Goal: Information Seeking & Learning: Learn about a topic

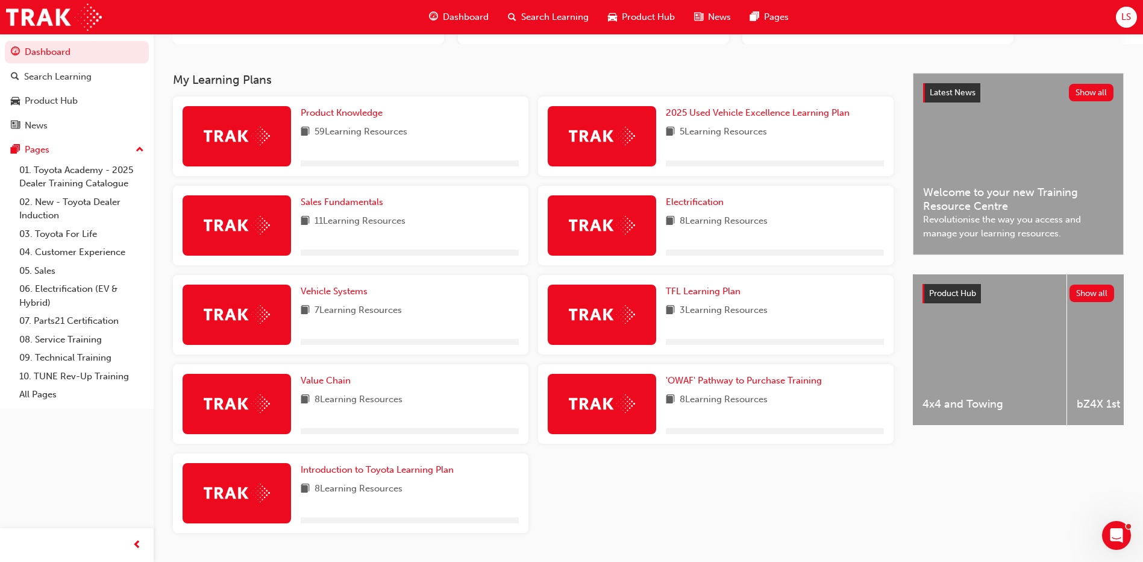
scroll to position [221, 0]
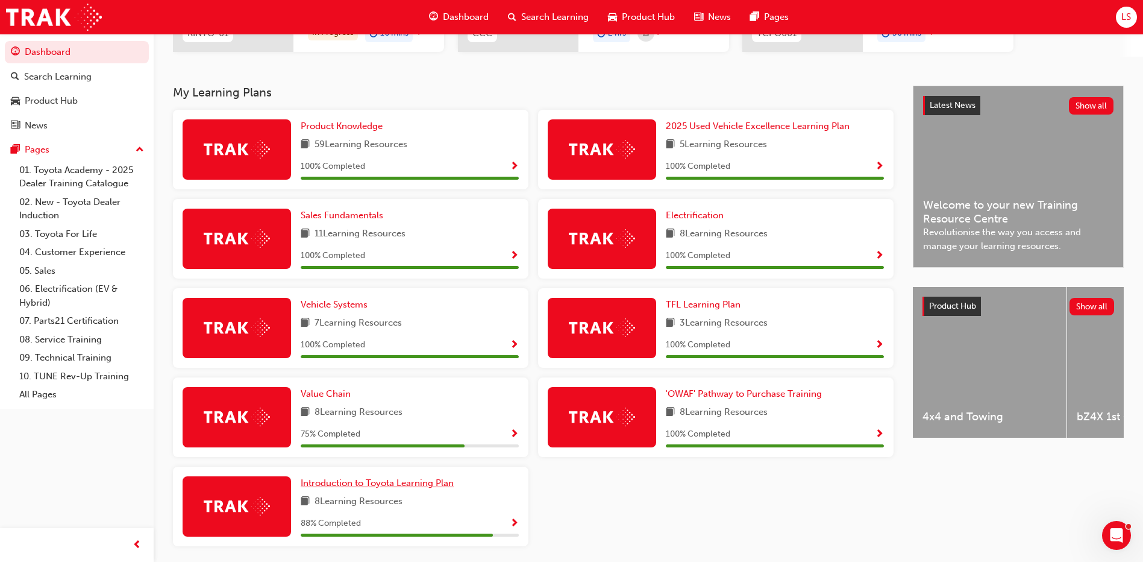
click at [422, 480] on span "Introduction to Toyota Learning Plan" at bounding box center [377, 482] width 153 height 11
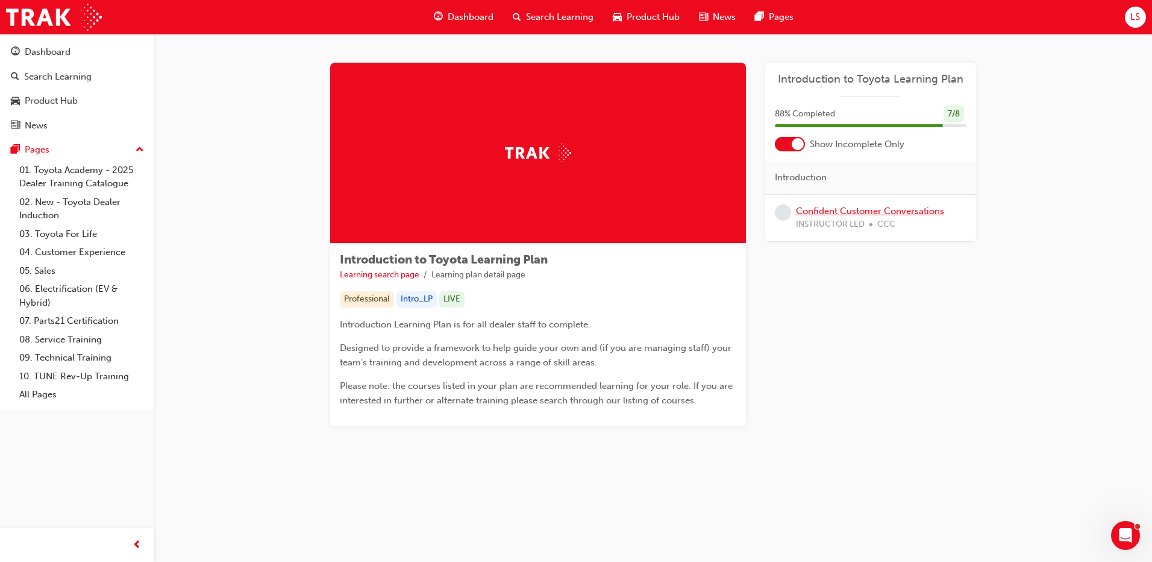
click at [817, 211] on link "Confident Customer Conversations" at bounding box center [870, 210] width 148 height 11
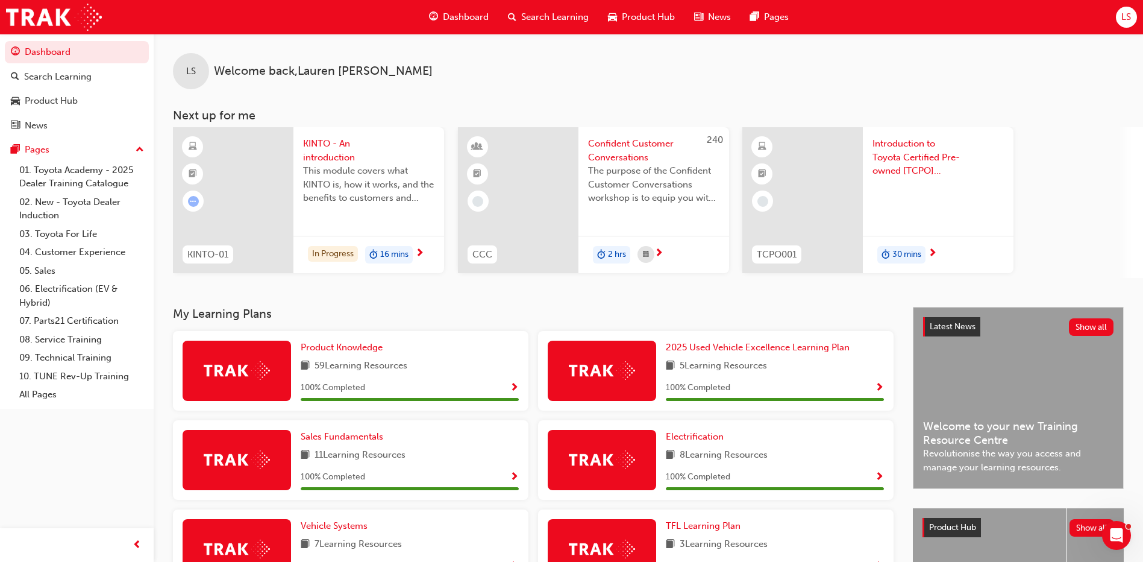
click at [531, 12] on span "Search Learning" at bounding box center [554, 17] width 67 height 14
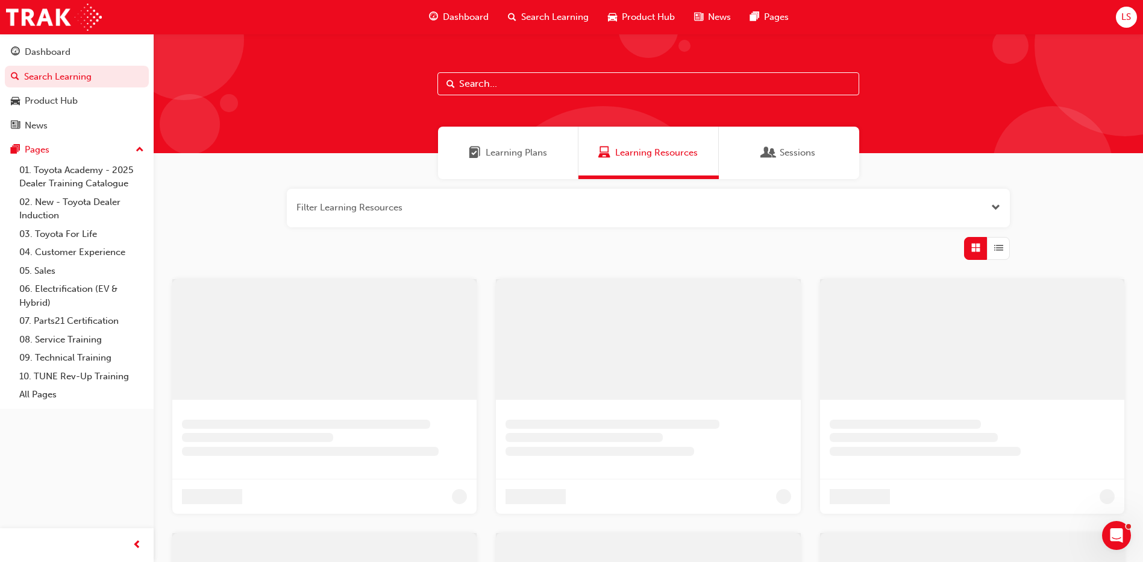
click at [509, 84] on input "text" at bounding box center [648, 83] width 422 height 23
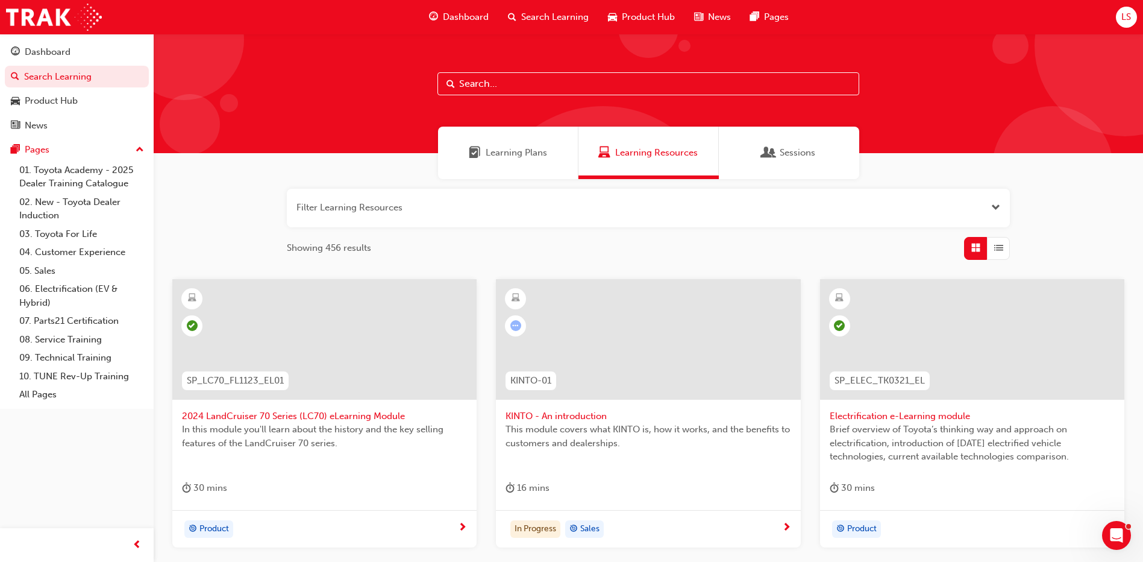
paste input "SPK9102"
type input "SPK9102"
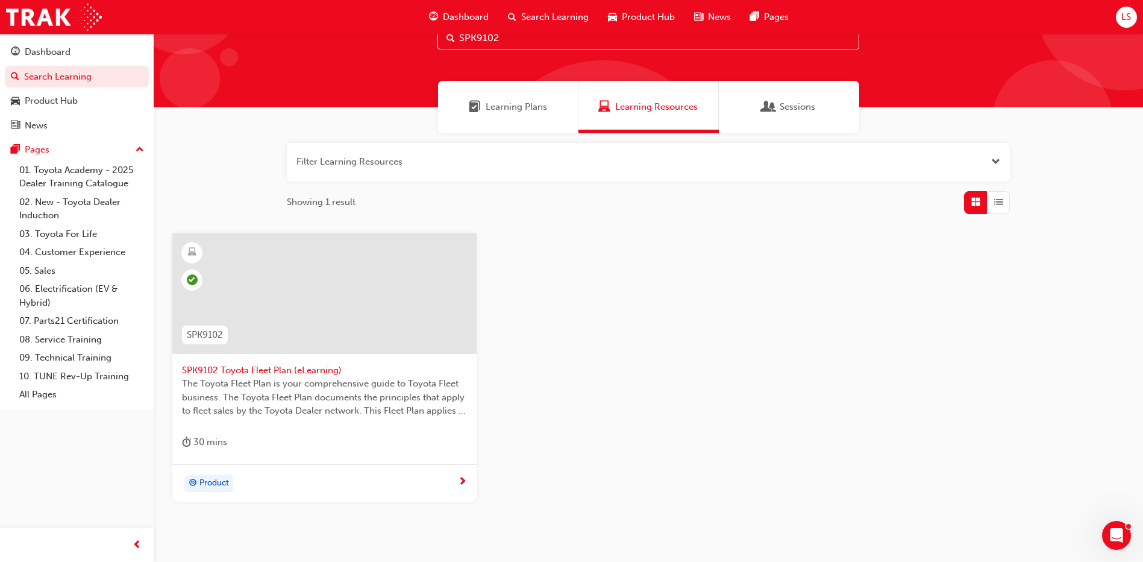
scroll to position [102, 0]
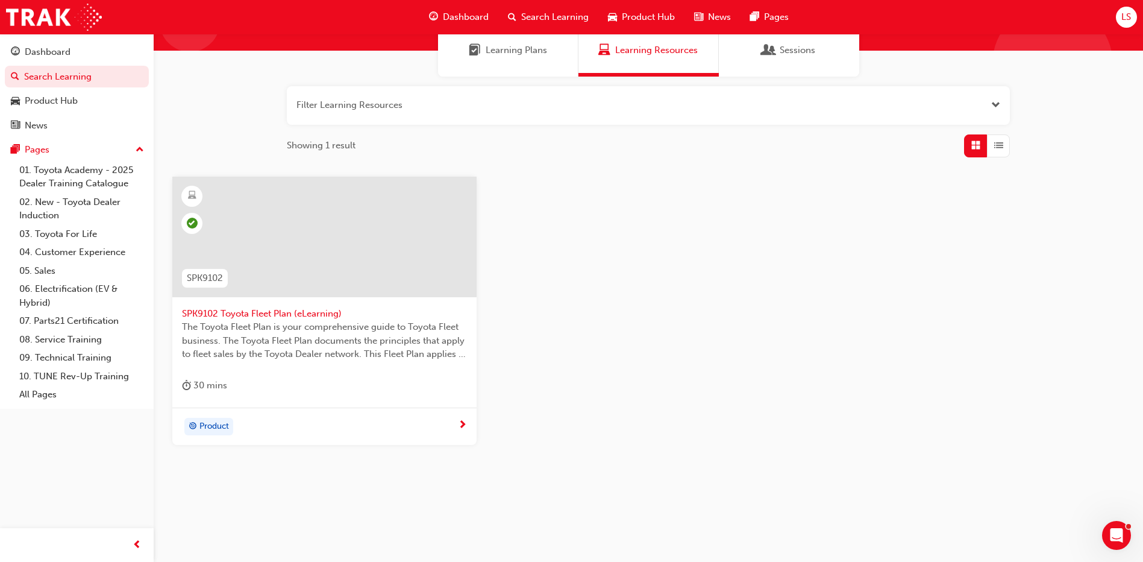
click at [243, 313] on span "SPK9102 Toyota Fleet Plan (eLearning)" at bounding box center [324, 314] width 285 height 14
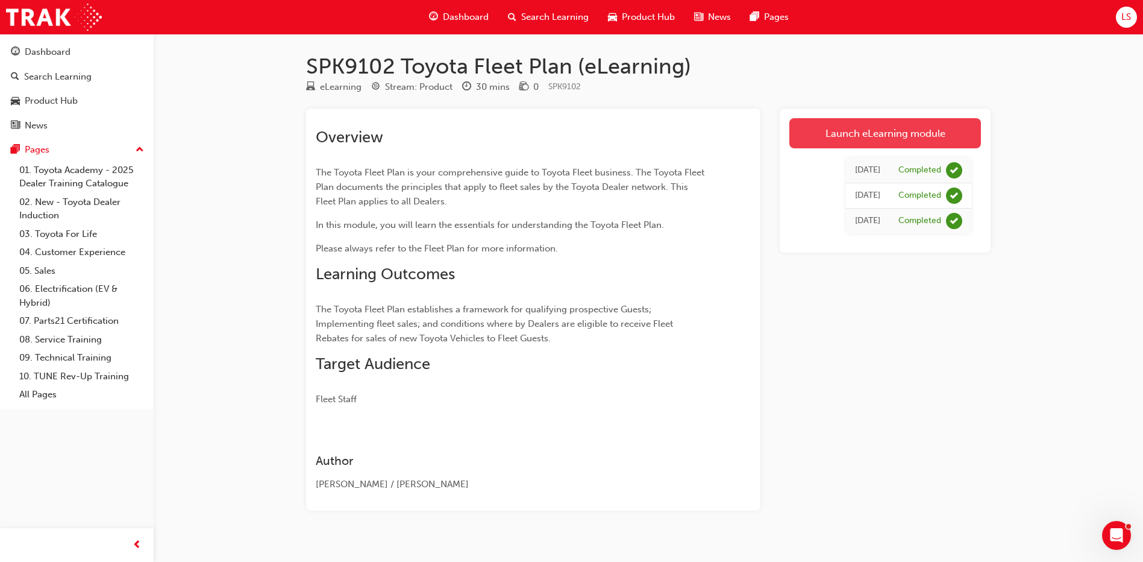
click at [823, 135] on link "Launch eLearning module" at bounding box center [885, 133] width 192 height 30
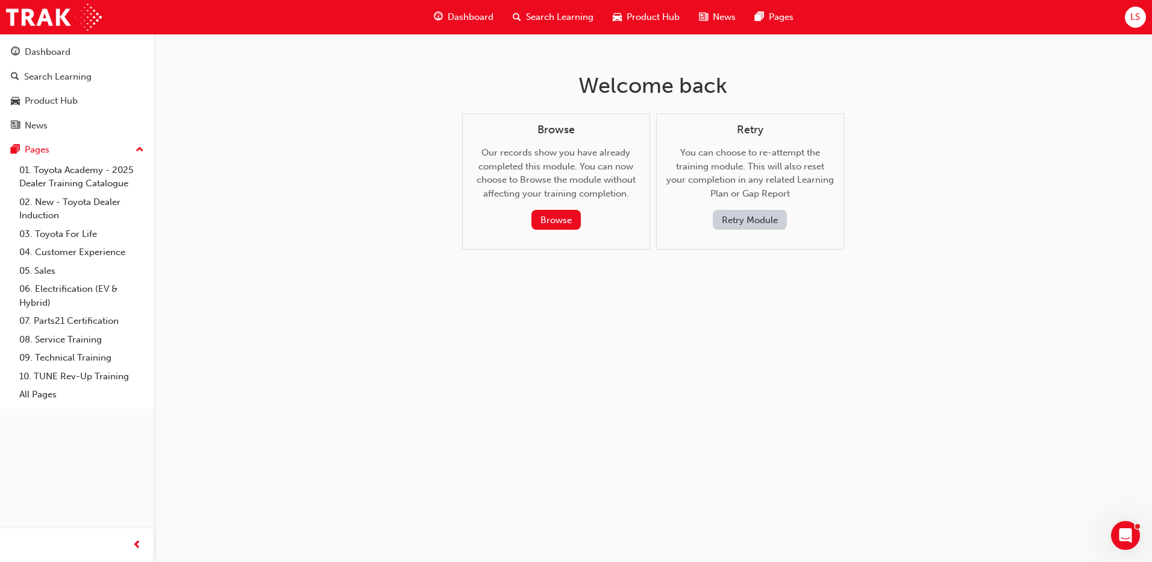
click at [720, 217] on button "Retry Module" at bounding box center [750, 220] width 74 height 20
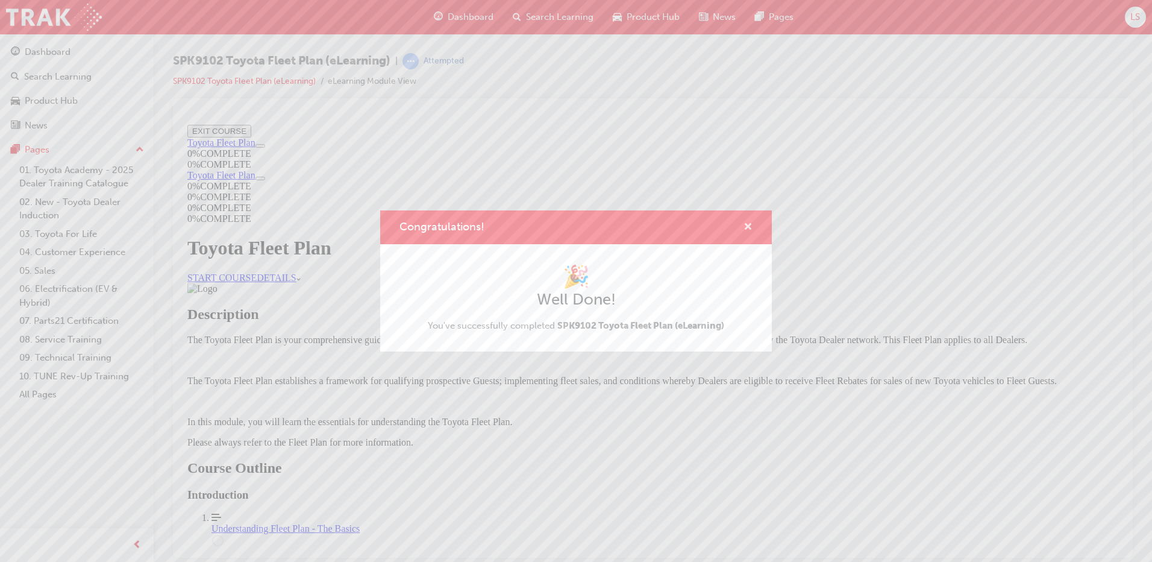
click at [747, 225] on span "cross-icon" at bounding box center [747, 227] width 9 height 11
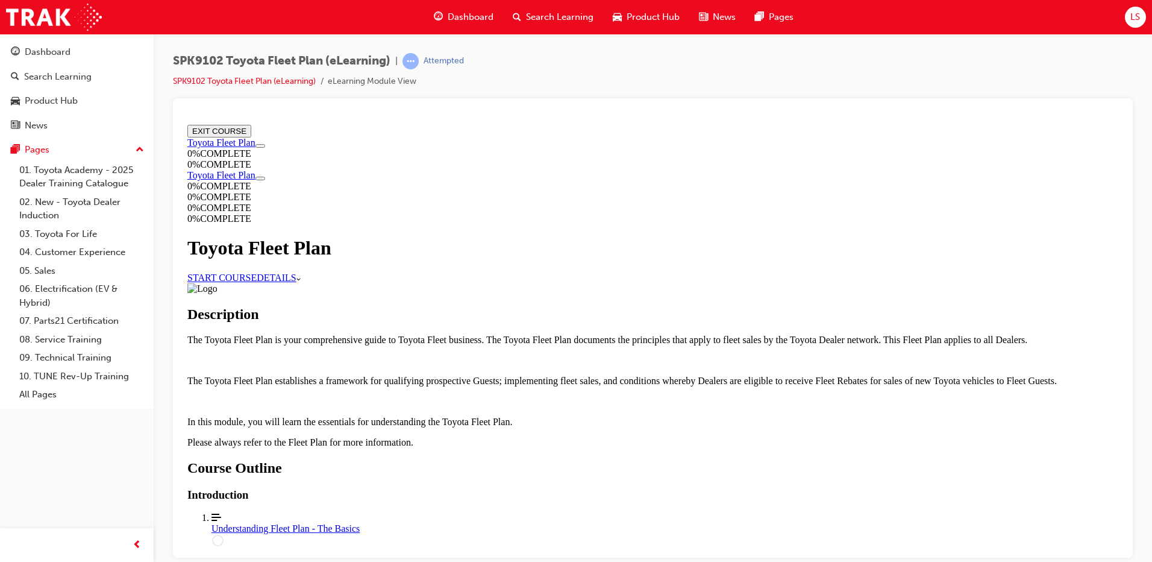
click at [783, 522] on div "Understanding Fleet Plan - The Basics" at bounding box center [664, 527] width 907 height 11
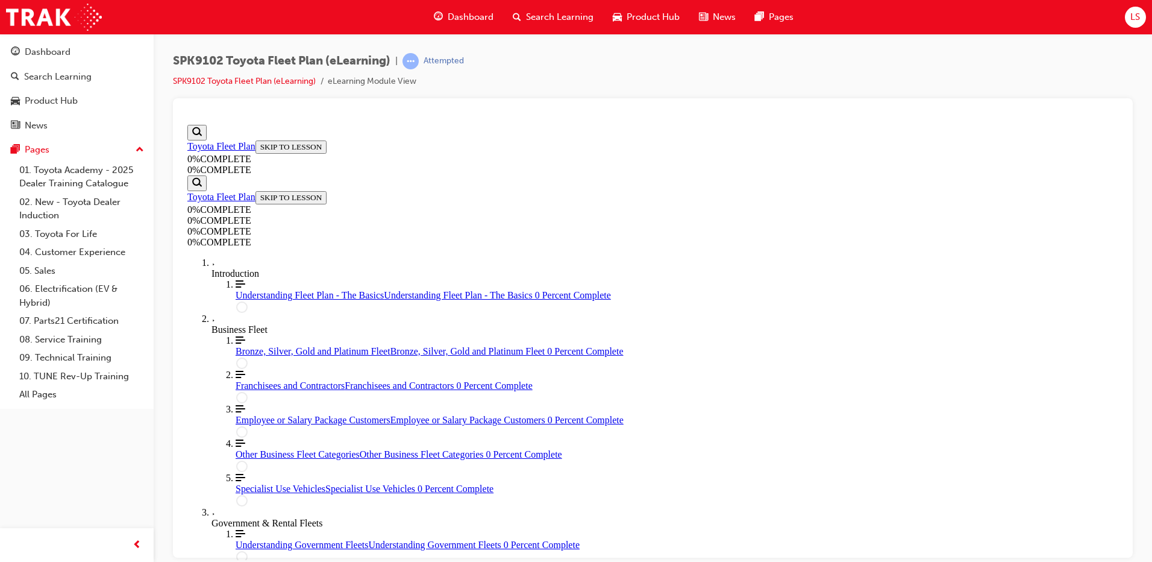
scroll to position [42, 0]
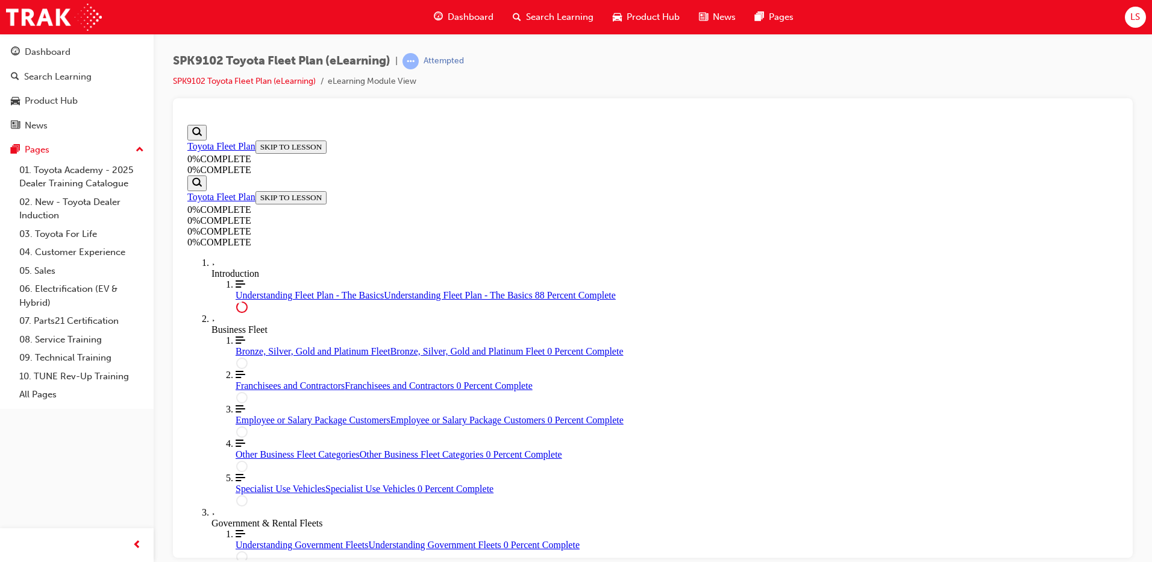
scroll to position [2793, 0]
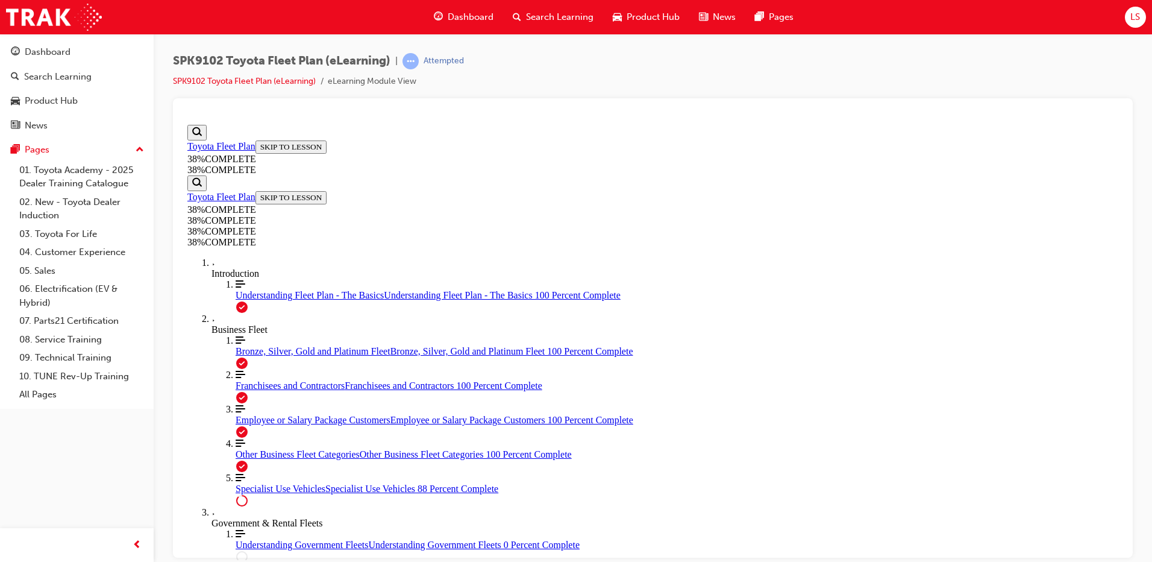
scroll to position [2330, 0]
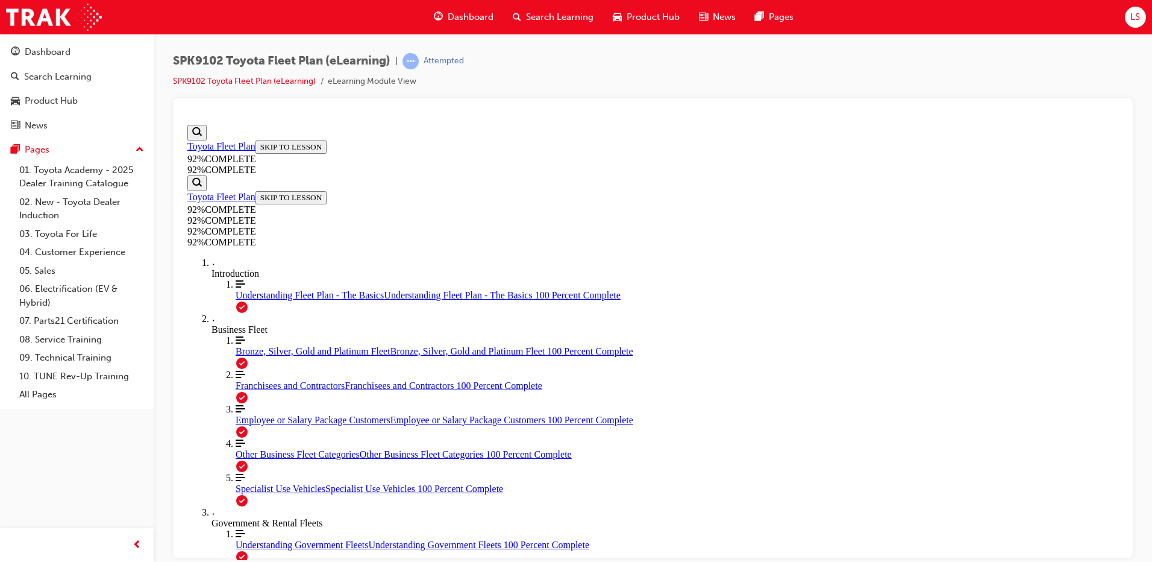
drag, startPoint x: 648, startPoint y: 396, endPoint x: 781, endPoint y: 396, distance: 132.6
drag, startPoint x: 666, startPoint y: 493, endPoint x: 787, endPoint y: 443, distance: 130.7
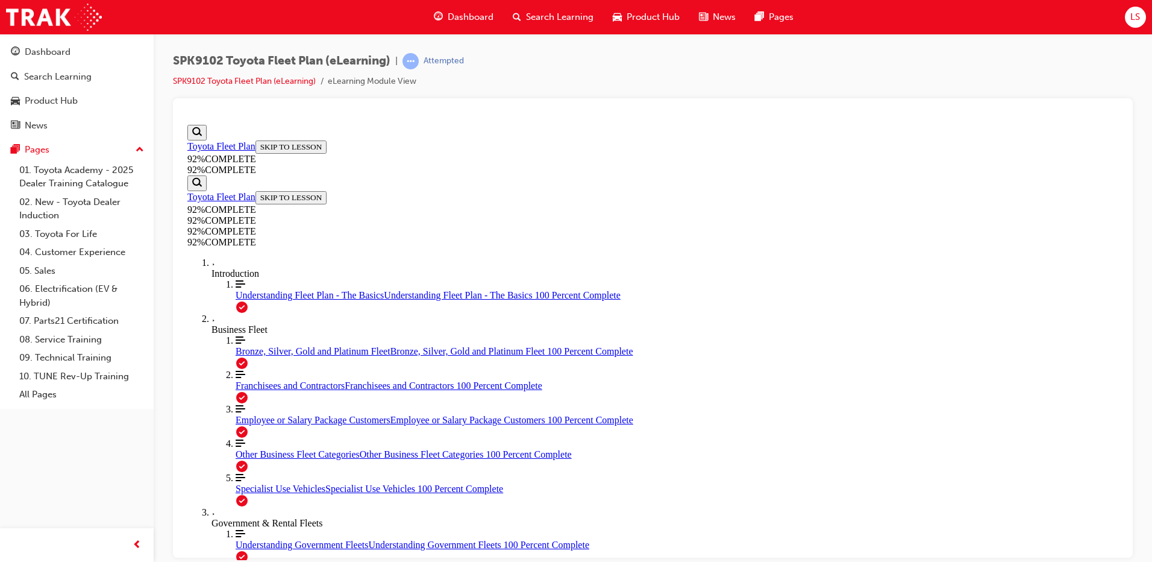
drag, startPoint x: 626, startPoint y: 509, endPoint x: 721, endPoint y: 508, distance: 94.6
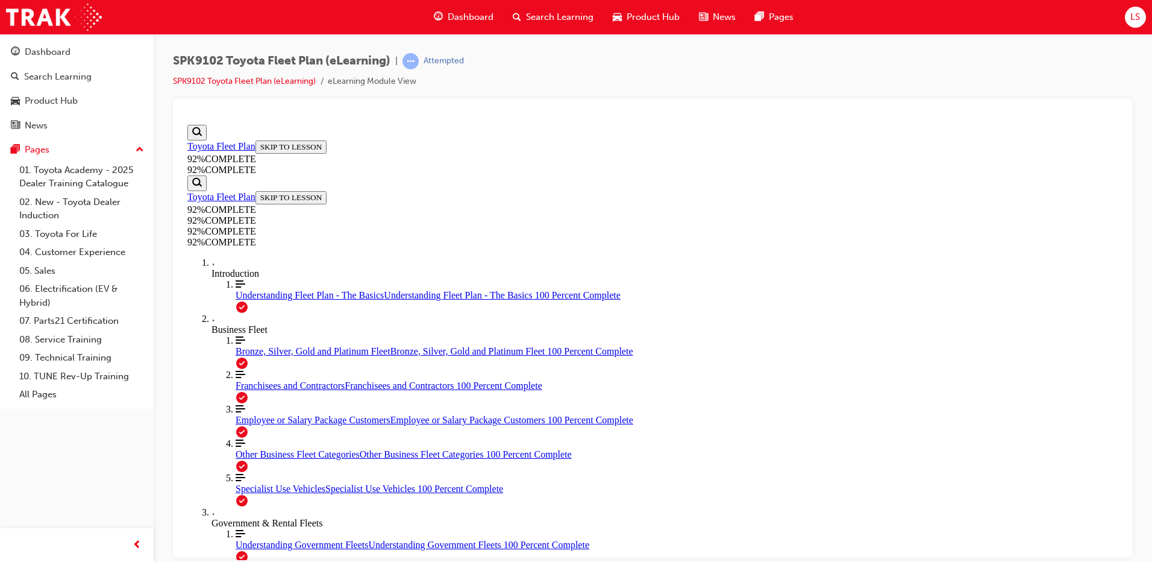
scroll to position [44, 0]
drag, startPoint x: 590, startPoint y: 295, endPoint x: 803, endPoint y: 328, distance: 215.2
drag, startPoint x: 803, startPoint y: 328, endPoint x: 856, endPoint y: 334, distance: 53.4
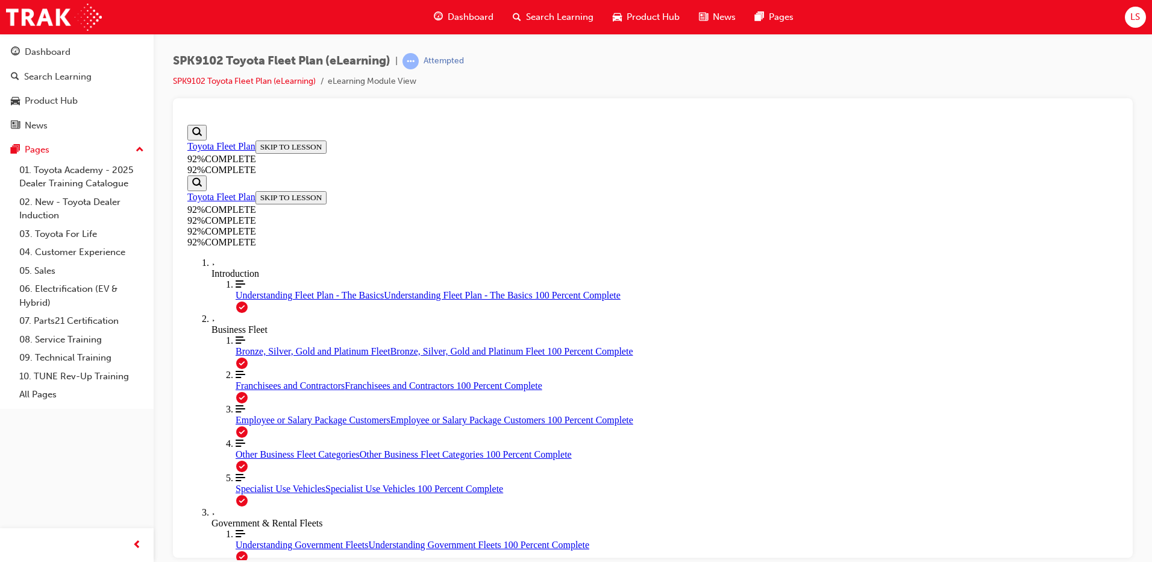
scroll to position [104, 0]
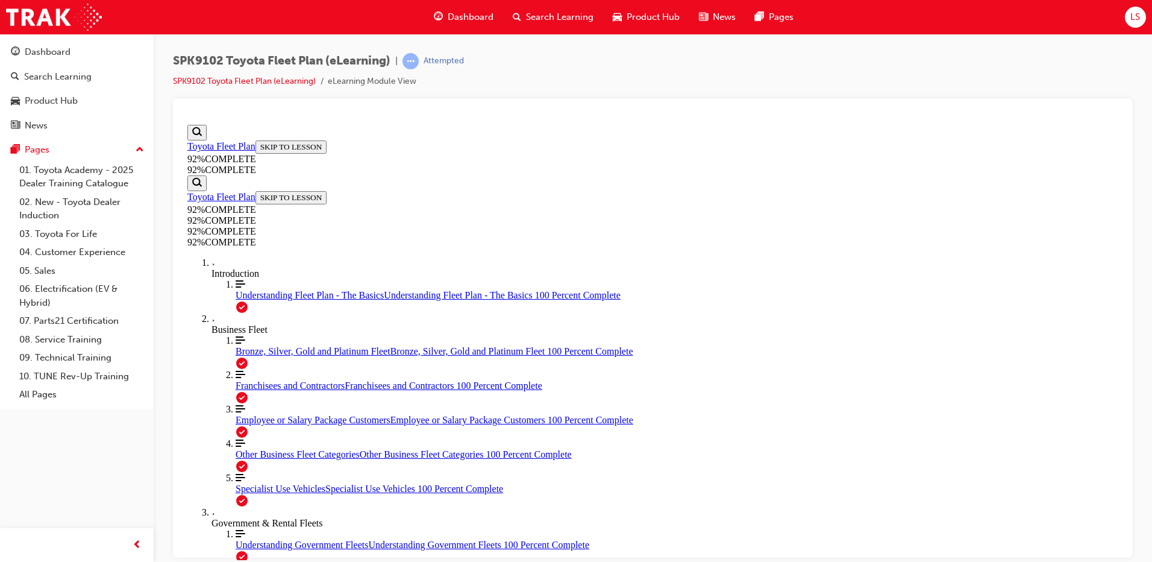
scroll to position [44, 0]
drag, startPoint x: 606, startPoint y: 301, endPoint x: 765, endPoint y: 327, distance: 161.2
drag, startPoint x: 765, startPoint y: 327, endPoint x: 904, endPoint y: 336, distance: 140.1
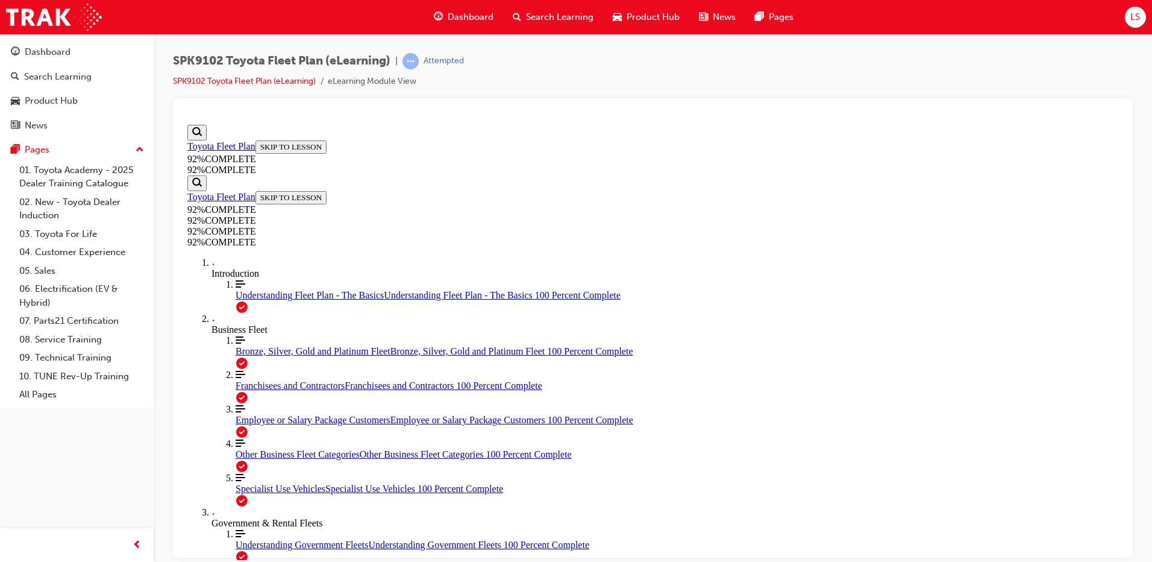
drag, startPoint x: 714, startPoint y: 377, endPoint x: 751, endPoint y: 484, distance: 113.4
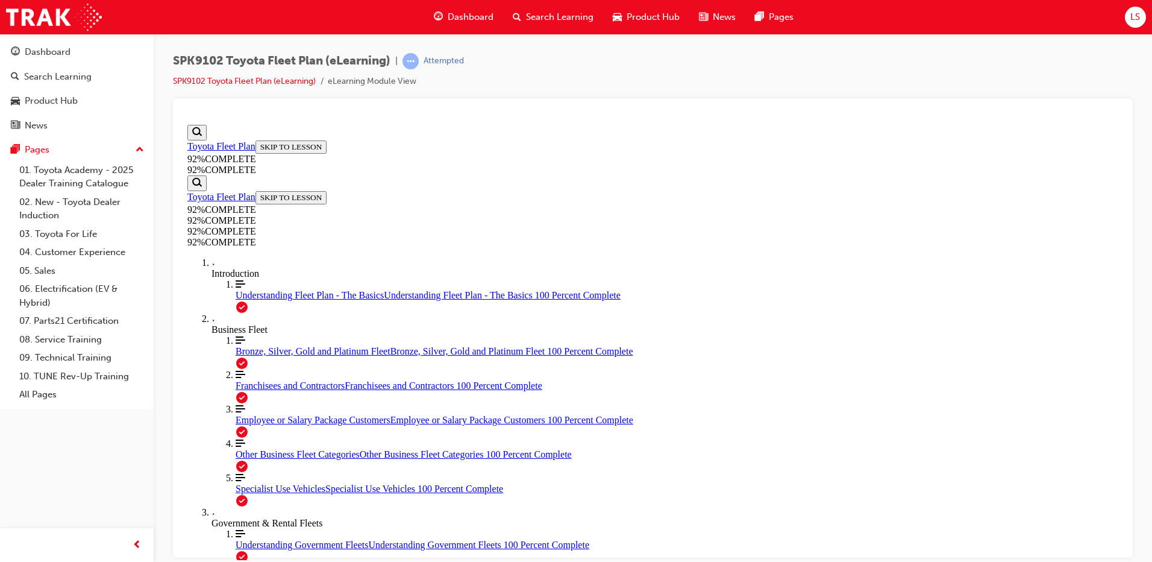
scroll to position [44, 0]
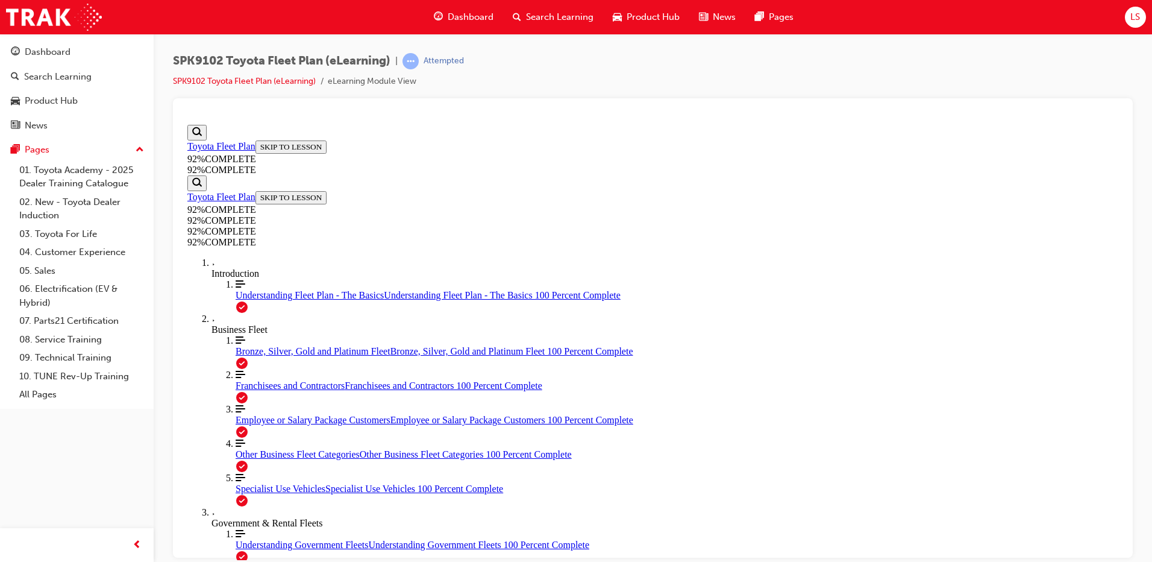
drag, startPoint x: 568, startPoint y: 298, endPoint x: 694, endPoint y: 315, distance: 127.0
drag, startPoint x: 694, startPoint y: 315, endPoint x: 789, endPoint y: 342, distance: 99.0
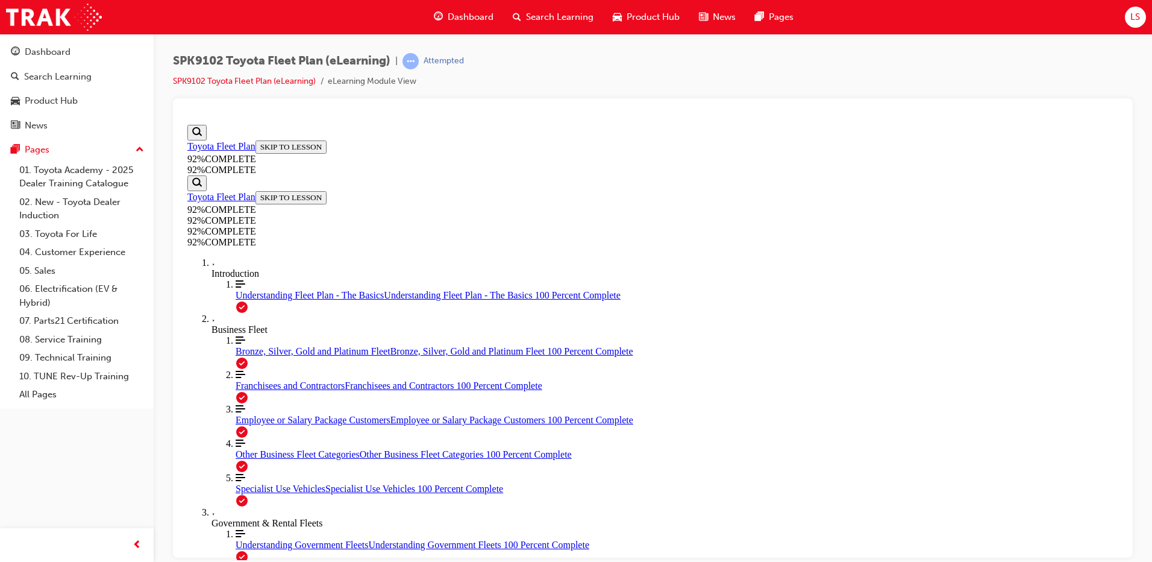
drag, startPoint x: 648, startPoint y: 298, endPoint x: 862, endPoint y: 321, distance: 215.1
drag, startPoint x: 862, startPoint y: 321, endPoint x: 845, endPoint y: 335, distance: 22.7
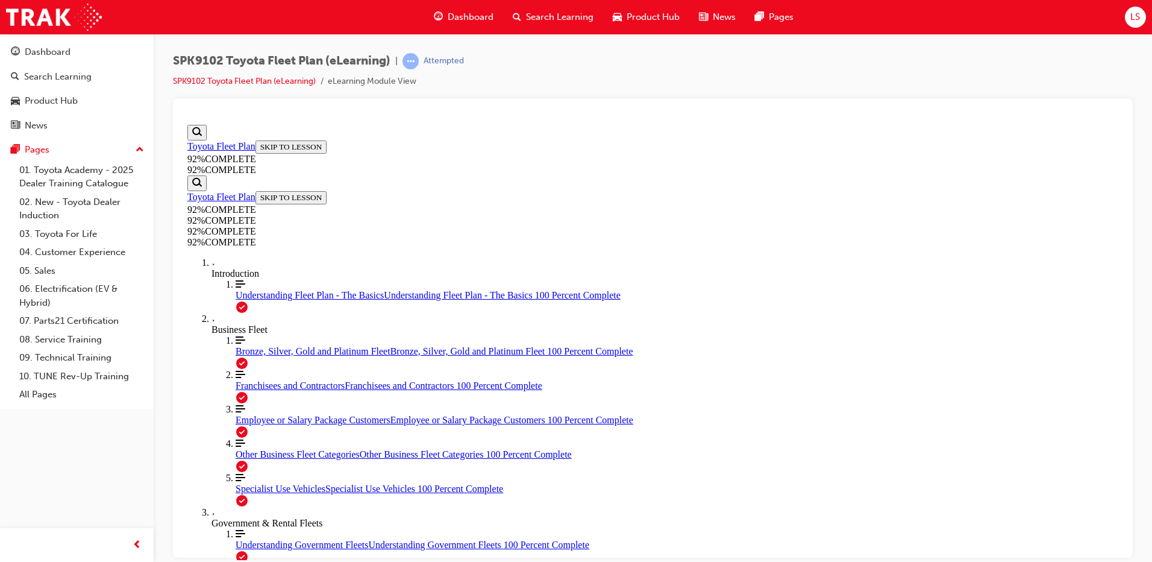
scroll to position [145, 0]
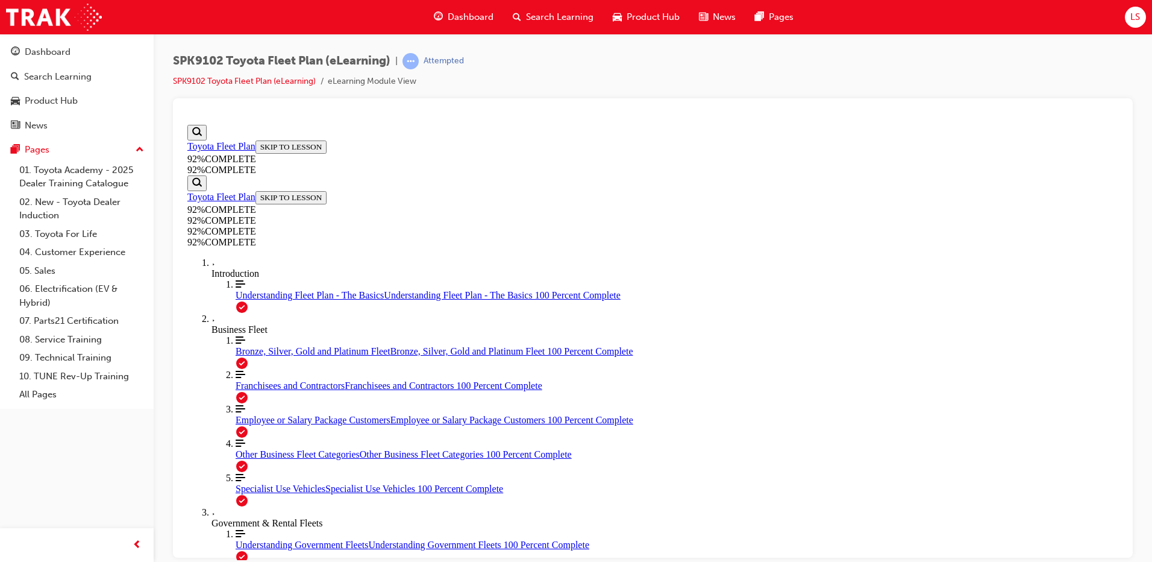
scroll to position [293, 0]
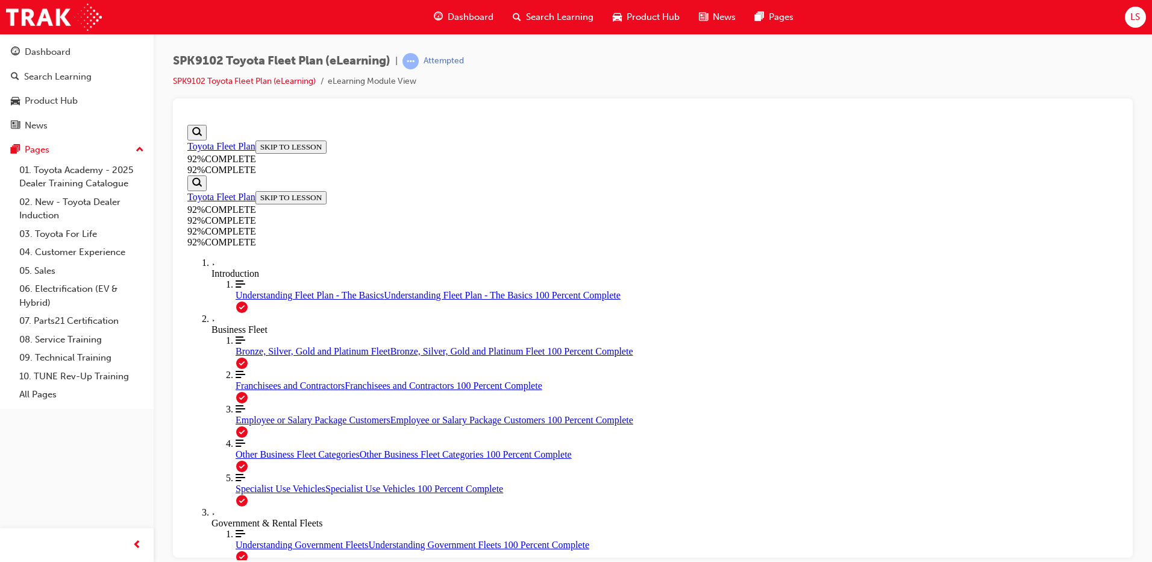
scroll to position [104, 0]
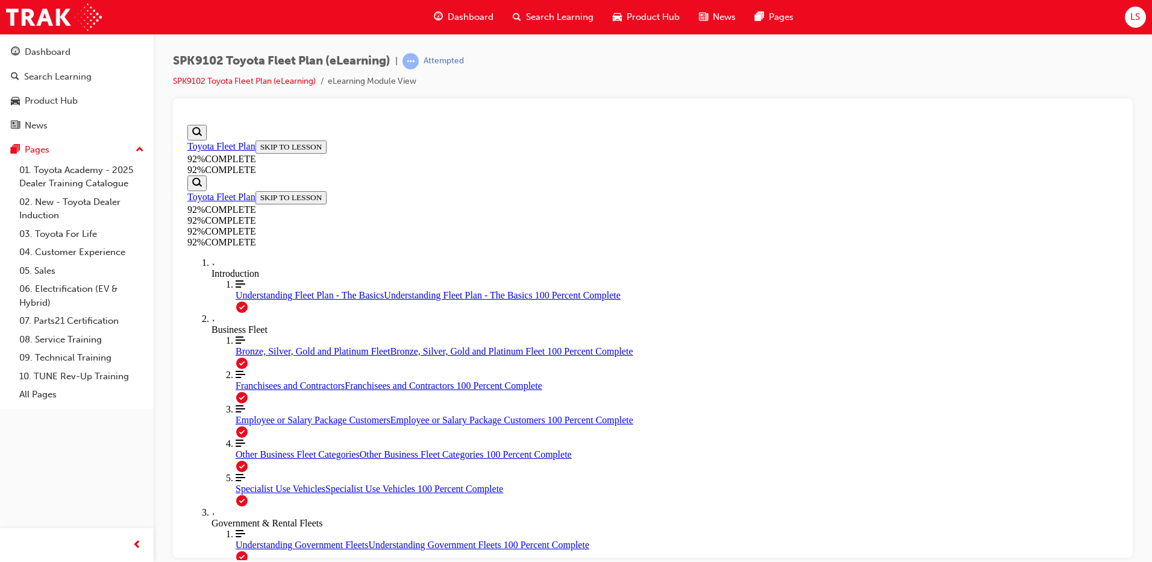
drag, startPoint x: 666, startPoint y: 387, endPoint x: 745, endPoint y: 387, distance: 78.3
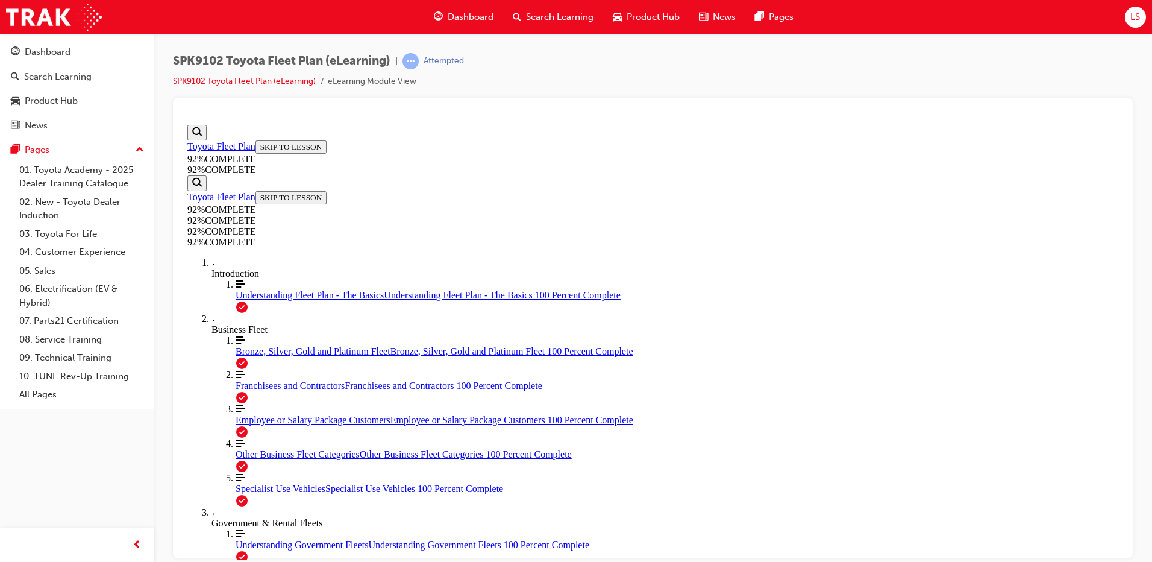
drag, startPoint x: 663, startPoint y: 498, endPoint x: 737, endPoint y: 444, distance: 92.3
drag, startPoint x: 599, startPoint y: 502, endPoint x: 680, endPoint y: 503, distance: 80.7
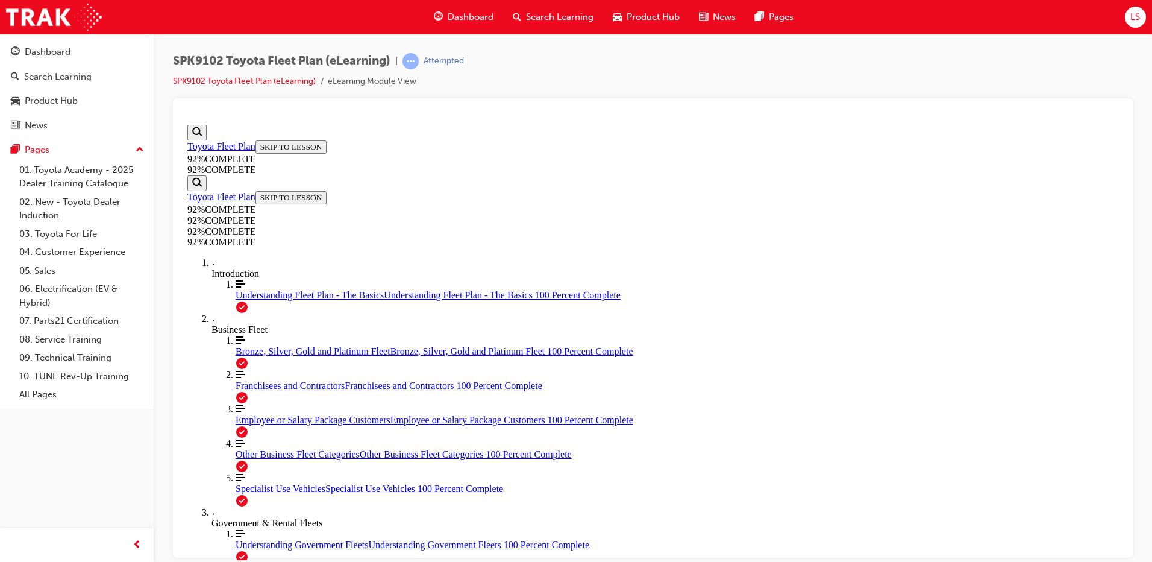
scroll to position [44, 0]
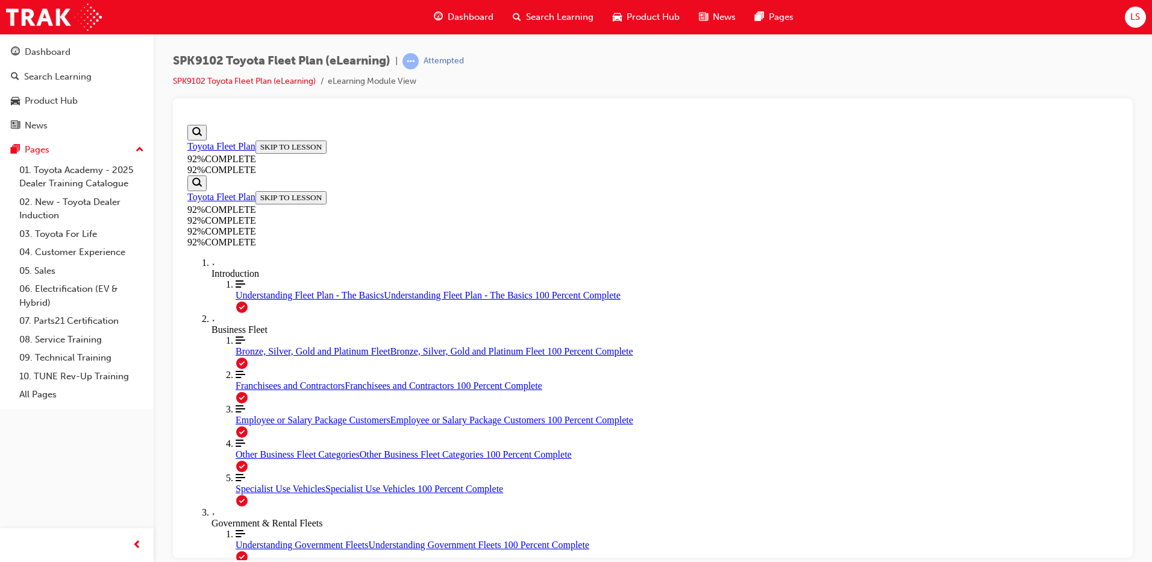
scroll to position [44, 0]
drag, startPoint x: 578, startPoint y: 302, endPoint x: 690, endPoint y: 317, distance: 113.0
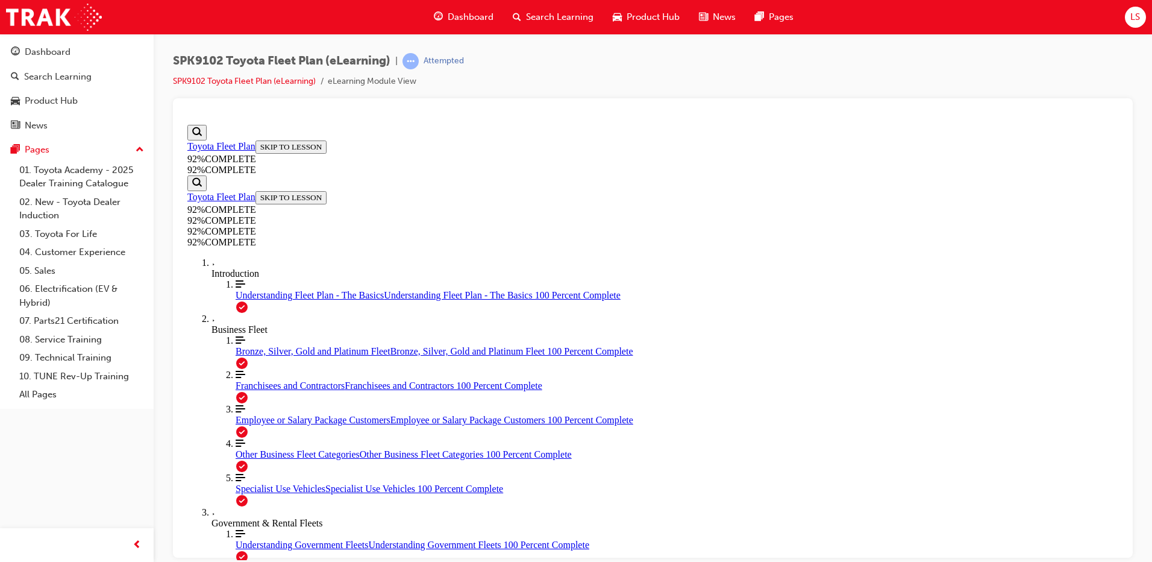
scroll to position [184, 0]
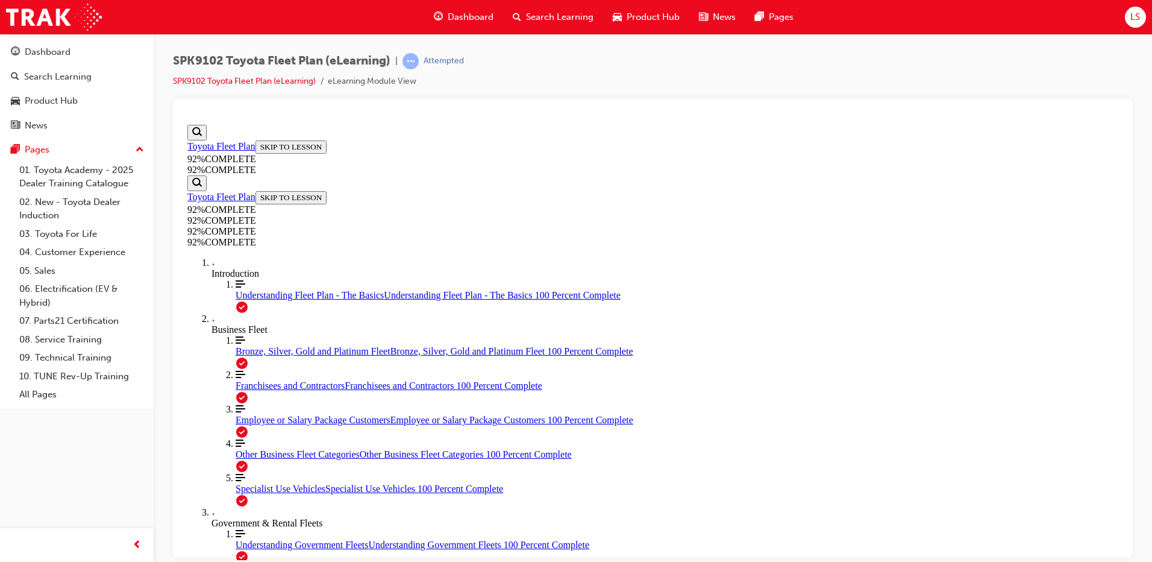
scroll to position [246, 0]
drag, startPoint x: 605, startPoint y: 302, endPoint x: 706, endPoint y: 318, distance: 102.5
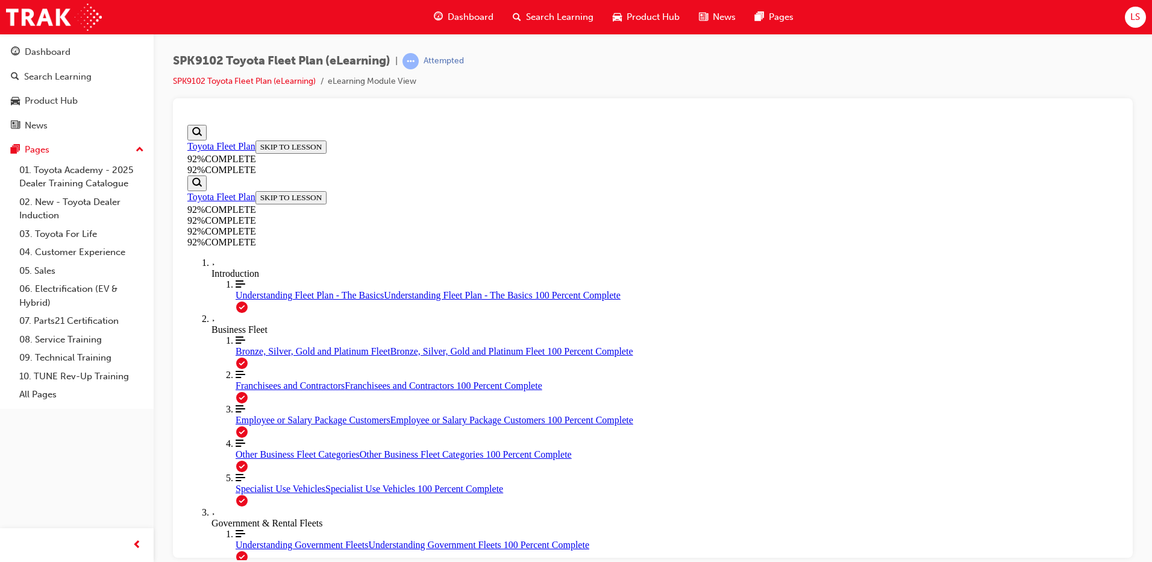
scroll to position [104, 0]
drag, startPoint x: 729, startPoint y: 242, endPoint x: 836, endPoint y: 245, distance: 106.7
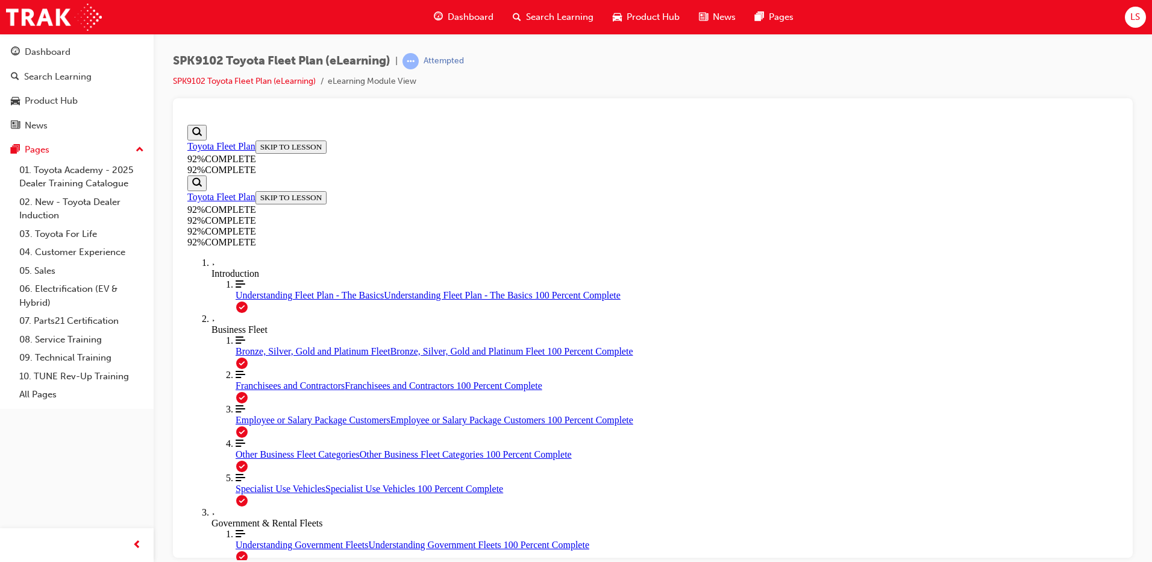
drag, startPoint x: 722, startPoint y: 296, endPoint x: 937, endPoint y: 315, distance: 215.3
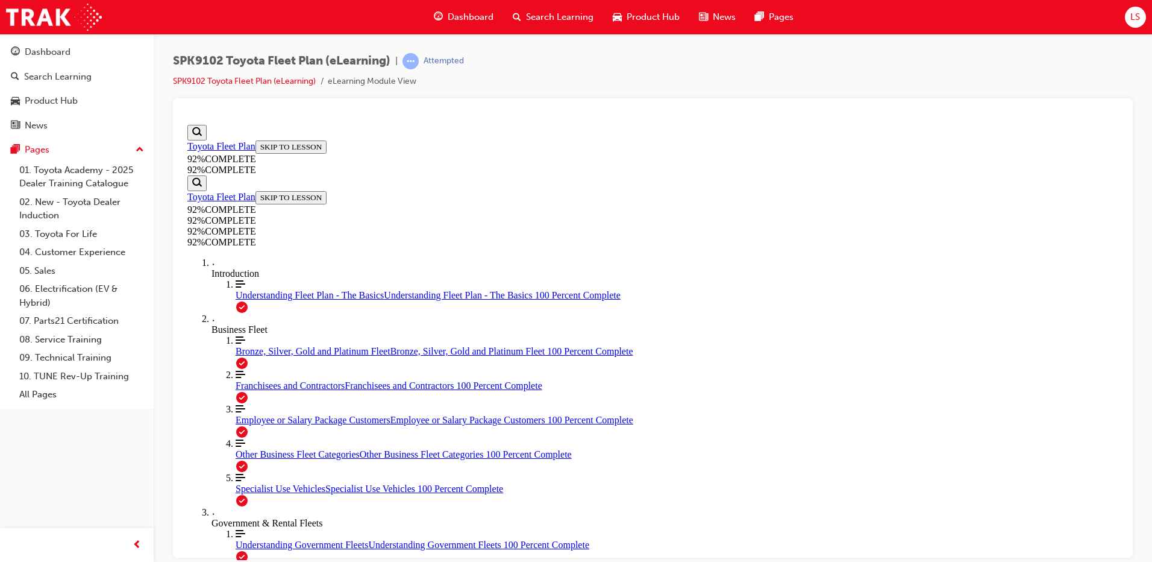
drag, startPoint x: 831, startPoint y: 355, endPoint x: 827, endPoint y: 370, distance: 15.5
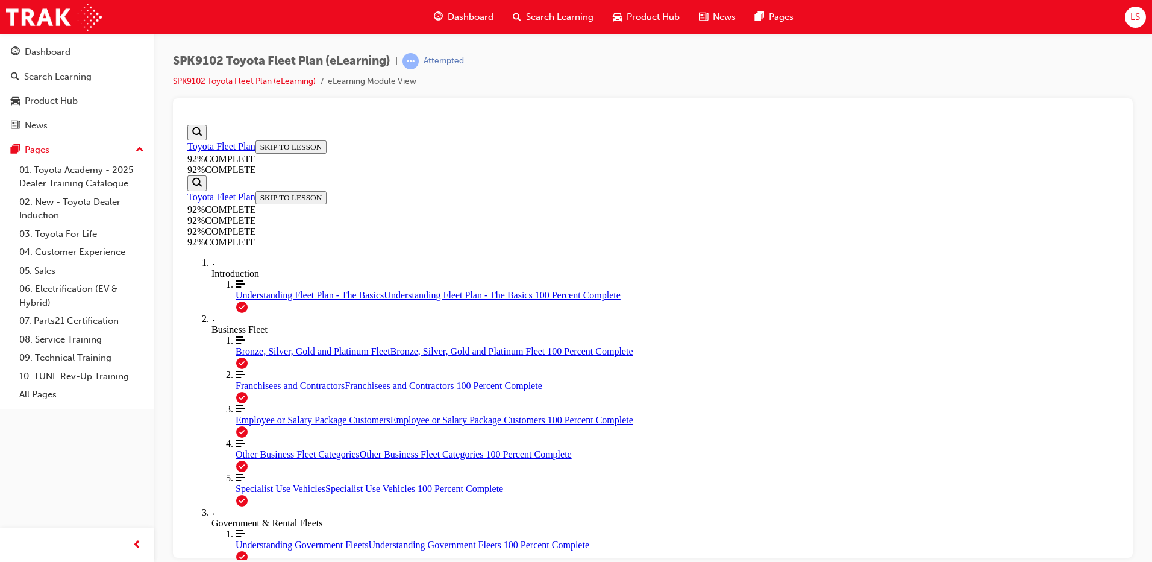
drag, startPoint x: 640, startPoint y: 291, endPoint x: 848, endPoint y: 313, distance: 209.1
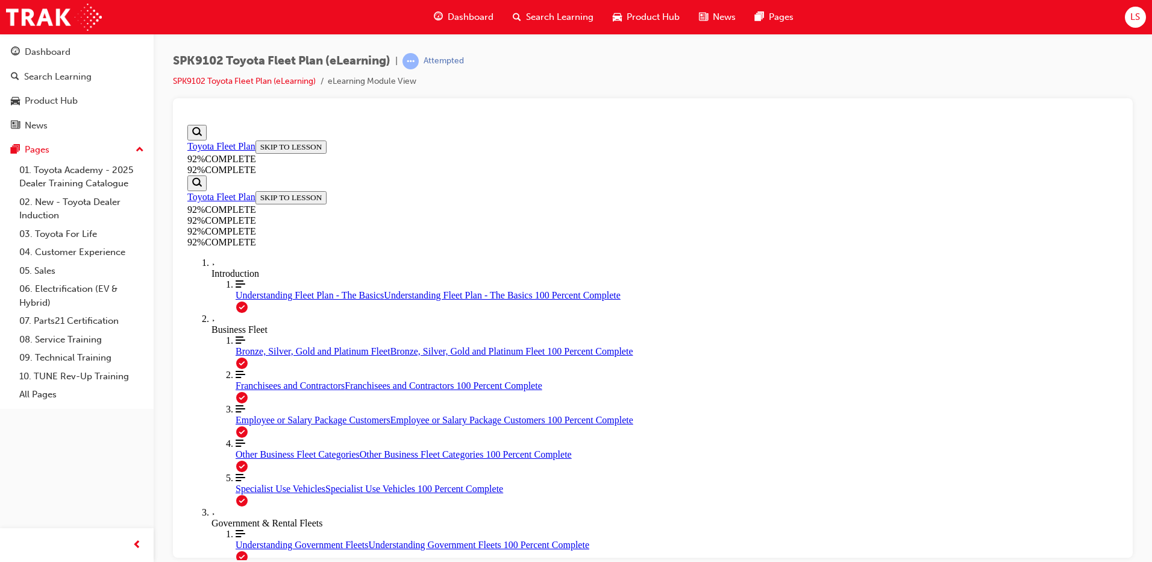
drag, startPoint x: 565, startPoint y: 298, endPoint x: 781, endPoint y: 333, distance: 218.6
drag, startPoint x: 781, startPoint y: 333, endPoint x: 845, endPoint y: 402, distance: 94.6
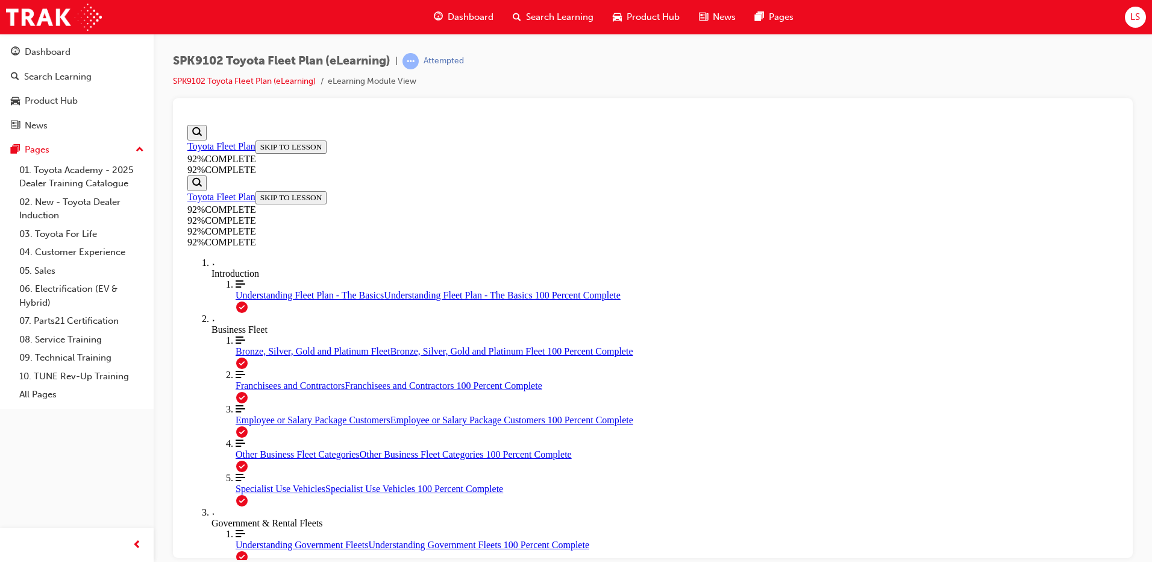
scroll to position [44, 0]
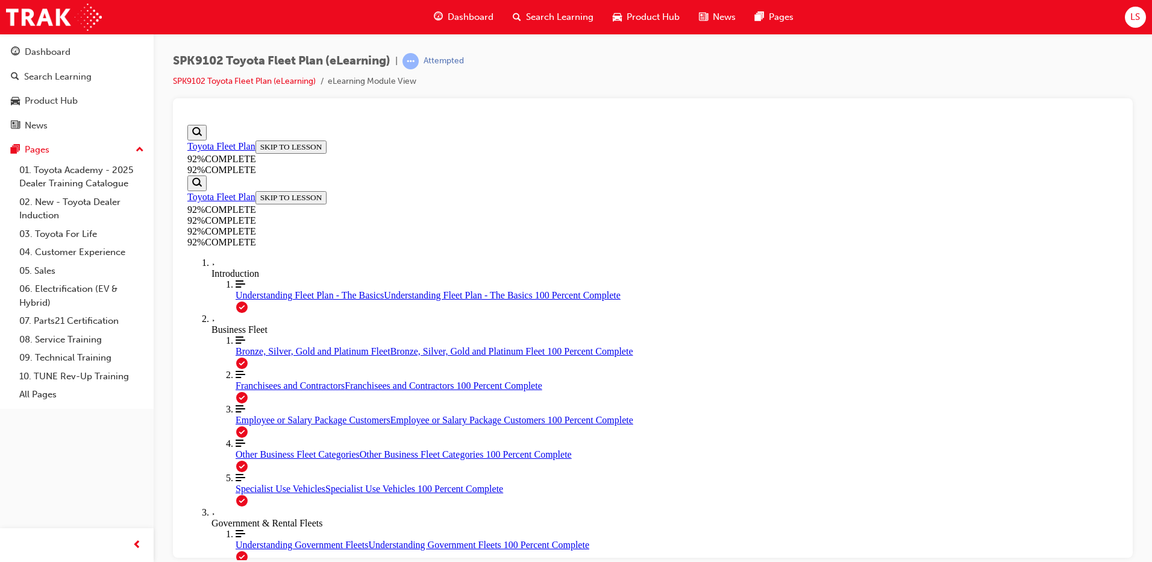
scroll to position [44, 0]
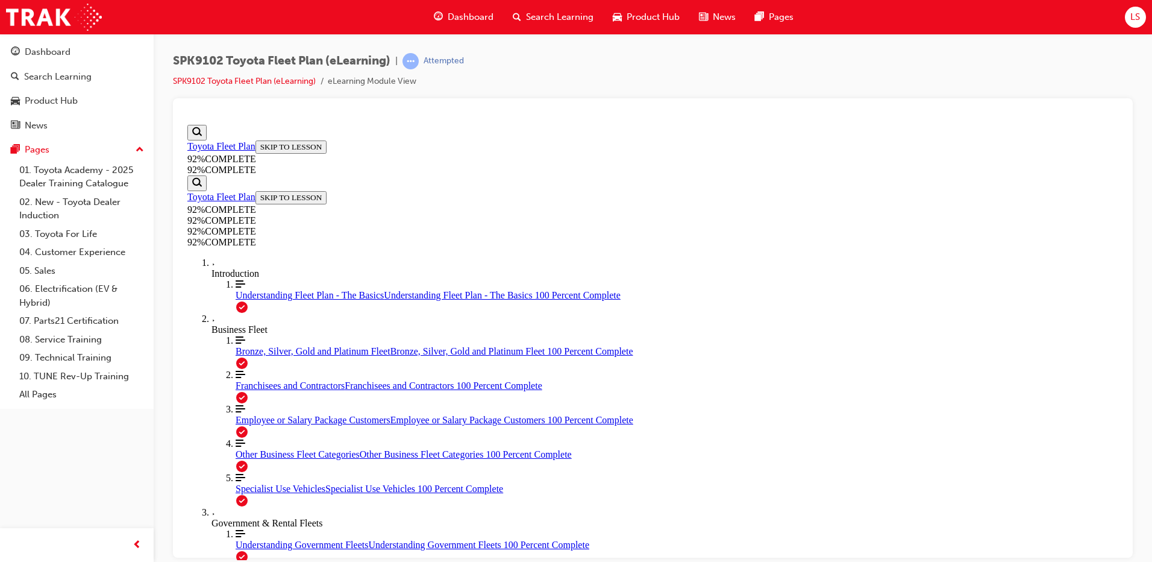
scroll to position [44, 0]
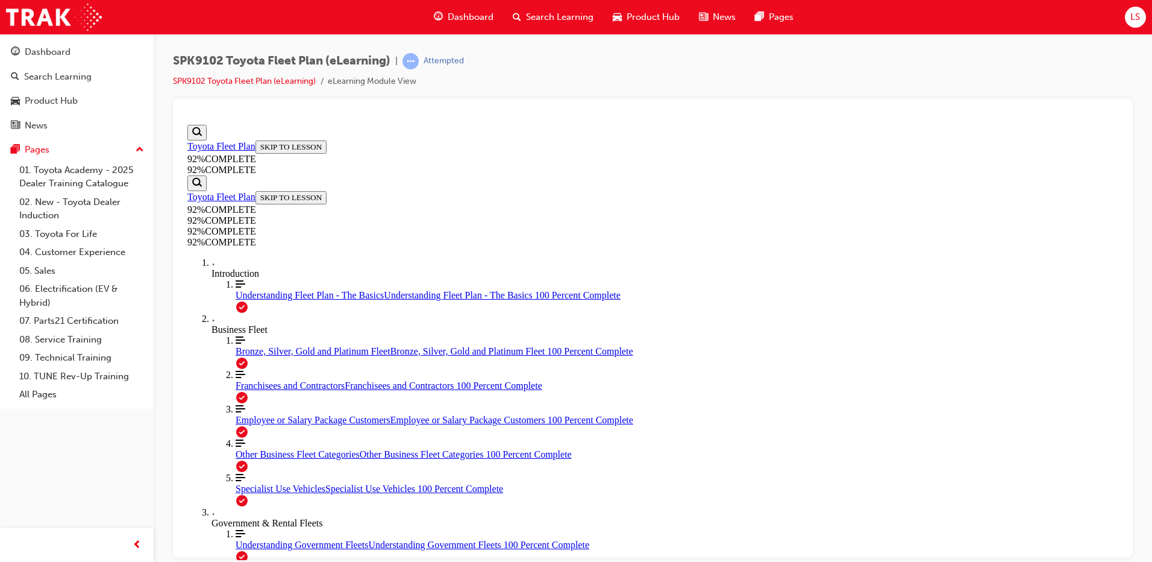
drag, startPoint x: 643, startPoint y: 391, endPoint x: 712, endPoint y: 395, distance: 68.8
drag, startPoint x: 690, startPoint y: 495, endPoint x: 778, endPoint y: 438, distance: 104.6
drag, startPoint x: 628, startPoint y: 504, endPoint x: 687, endPoint y: 509, distance: 59.2
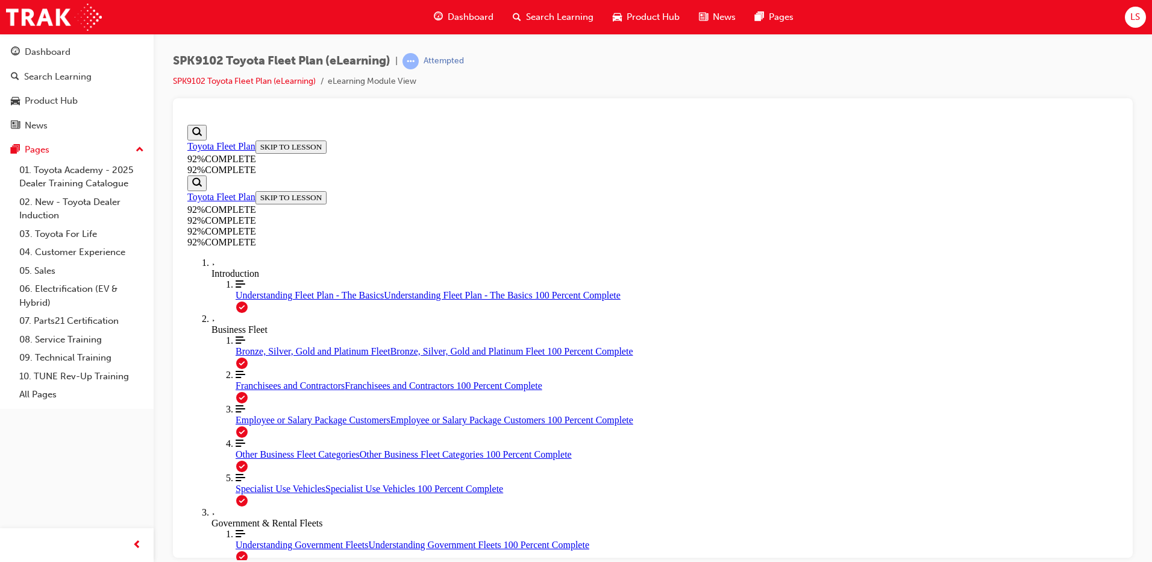
scroll to position [44, 0]
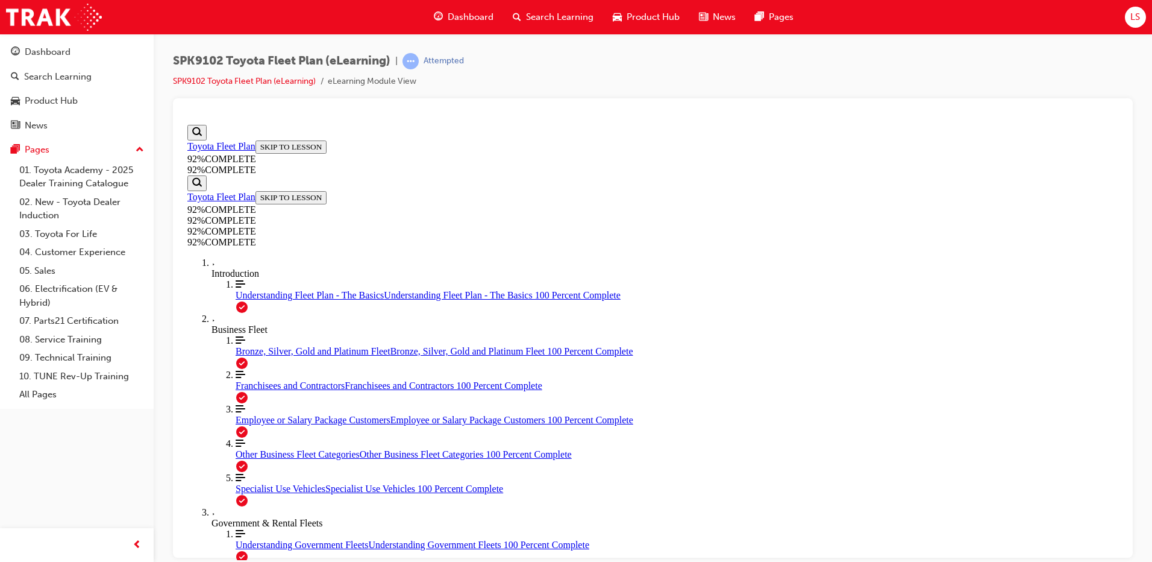
drag, startPoint x: 711, startPoint y: 504, endPoint x: 703, endPoint y: 508, distance: 9.4
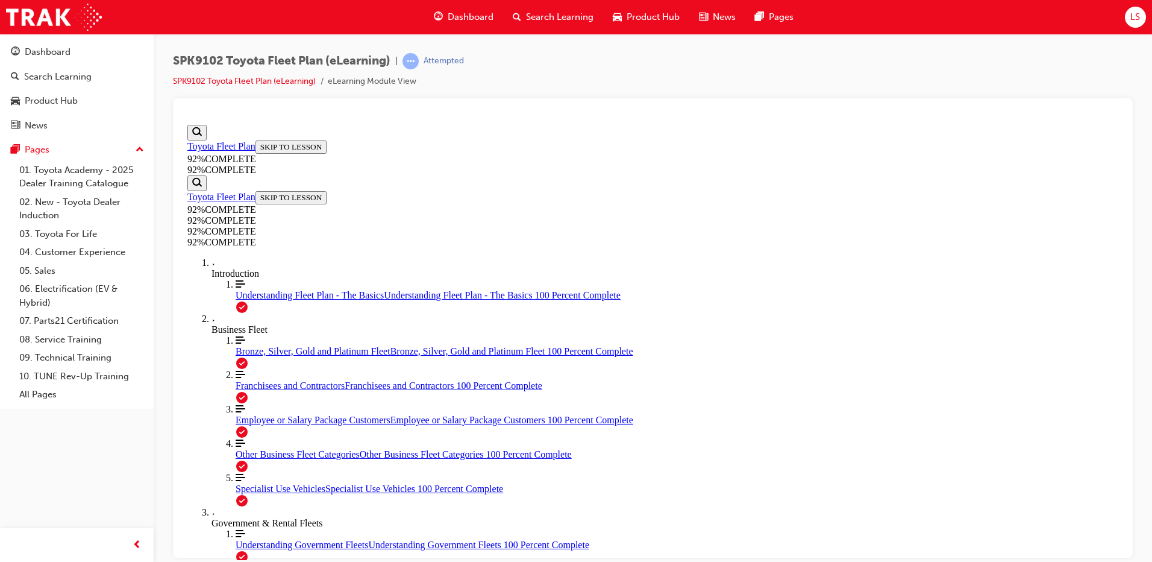
scroll to position [281, 0]
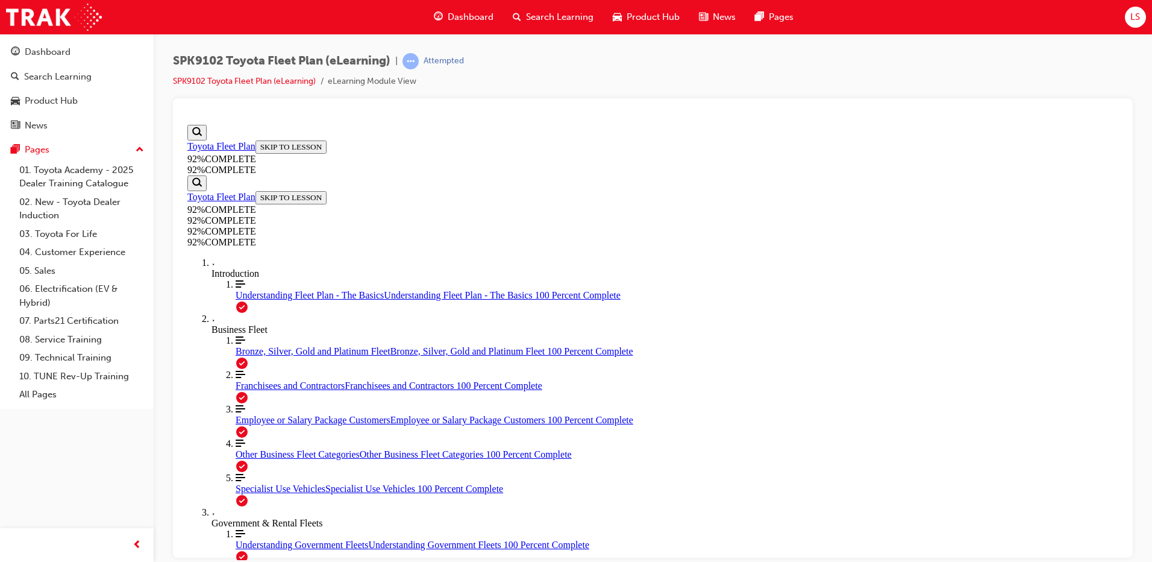
scroll to position [44, 0]
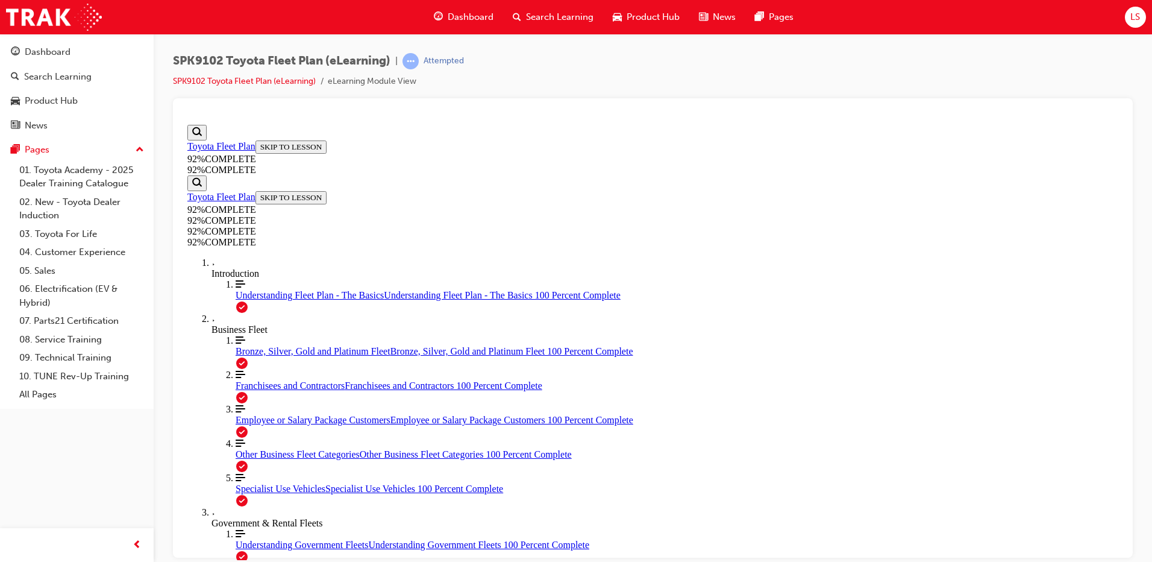
scroll to position [44, 0]
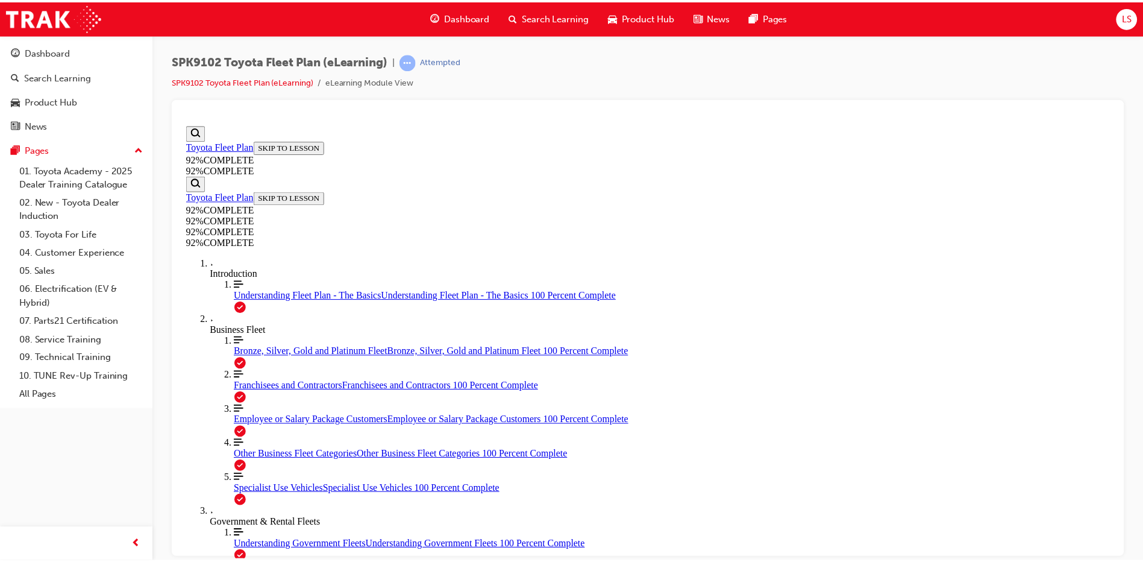
scroll to position [157, 0]
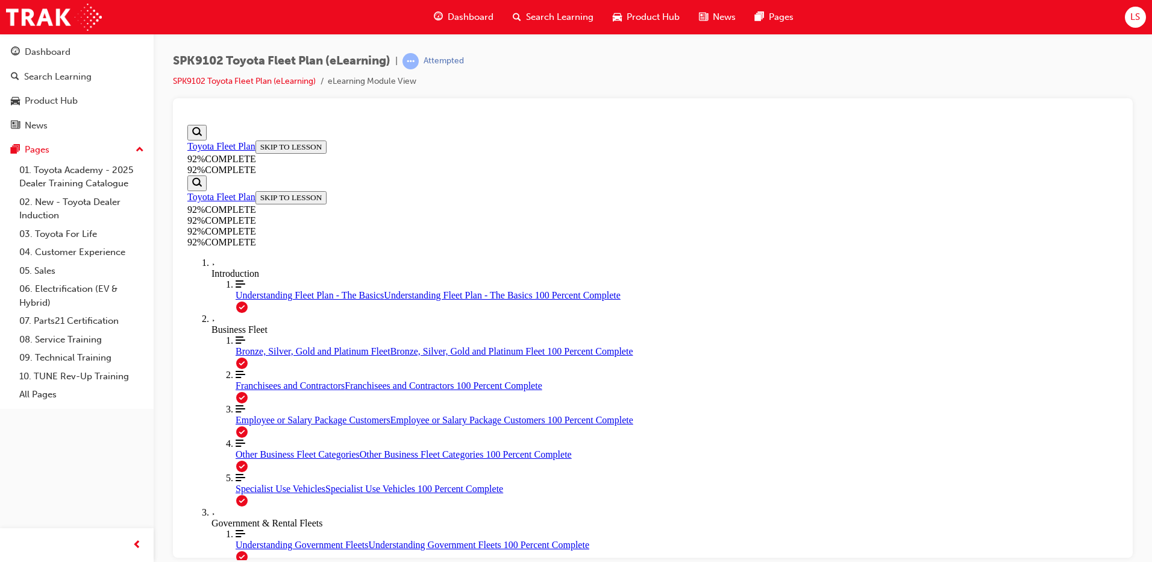
drag, startPoint x: 662, startPoint y: 333, endPoint x: 657, endPoint y: 336, distance: 6.2
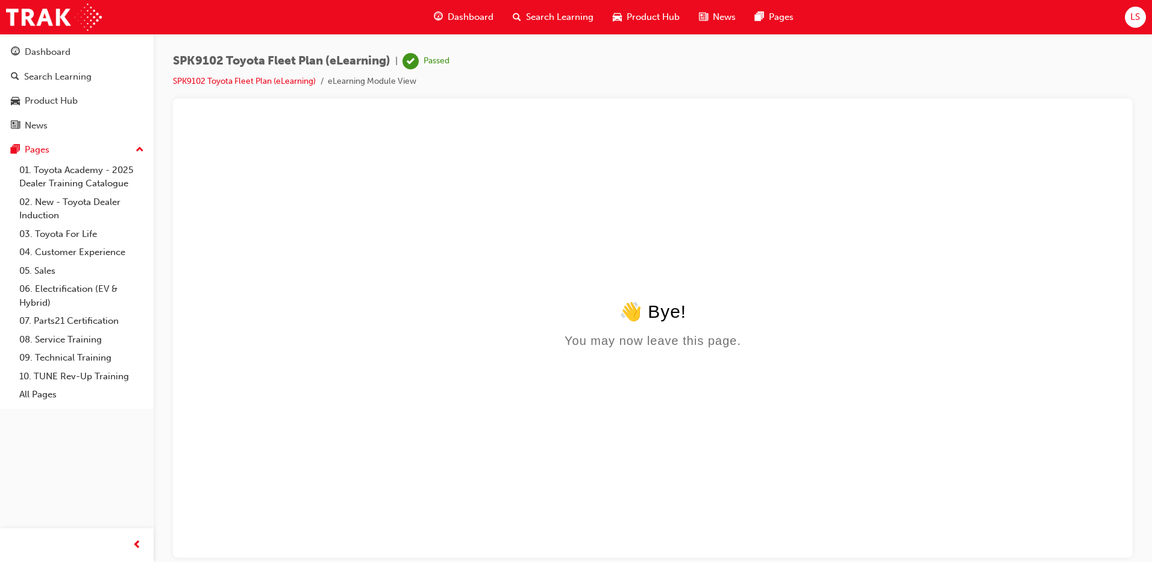
scroll to position [0, 0]
click at [926, 335] on div "👋 Bye! You may now leave this page." at bounding box center [652, 323] width 931 height 47
click at [462, 15] on span "Dashboard" at bounding box center [471, 17] width 46 height 14
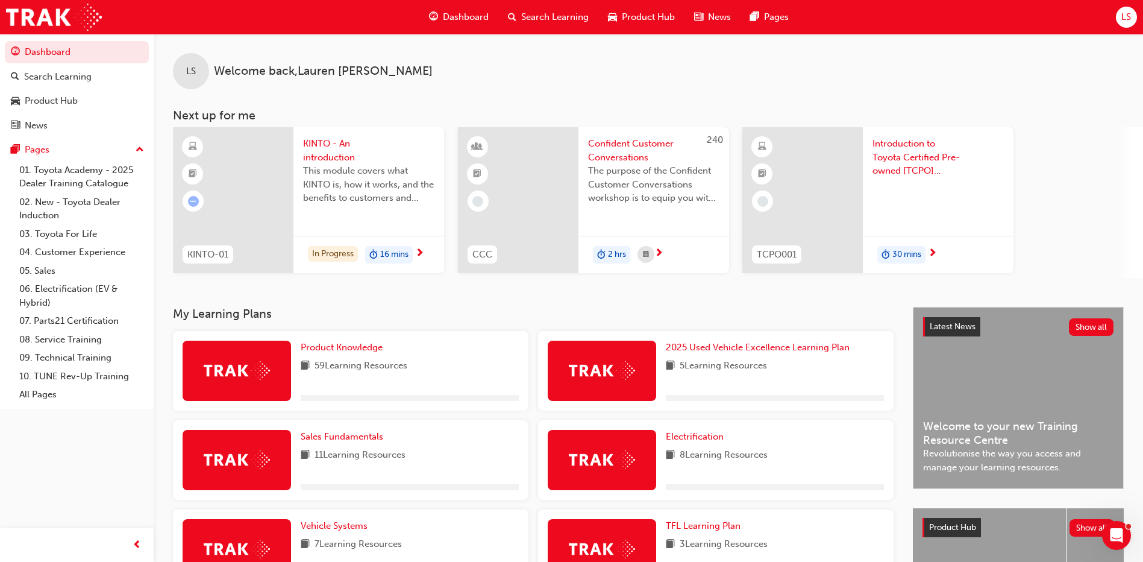
click at [532, 17] on span "Search Learning" at bounding box center [554, 17] width 67 height 14
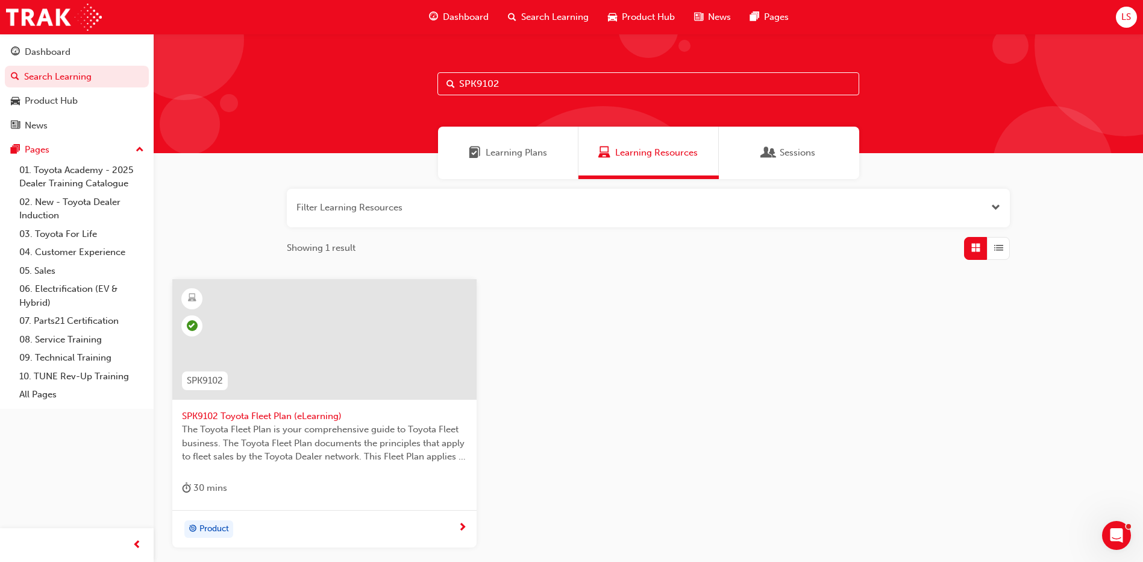
drag, startPoint x: 504, startPoint y: 79, endPoint x: 361, endPoint y: 89, distance: 143.2
click at [363, 89] on div "SPK9102" at bounding box center [648, 93] width 989 height 119
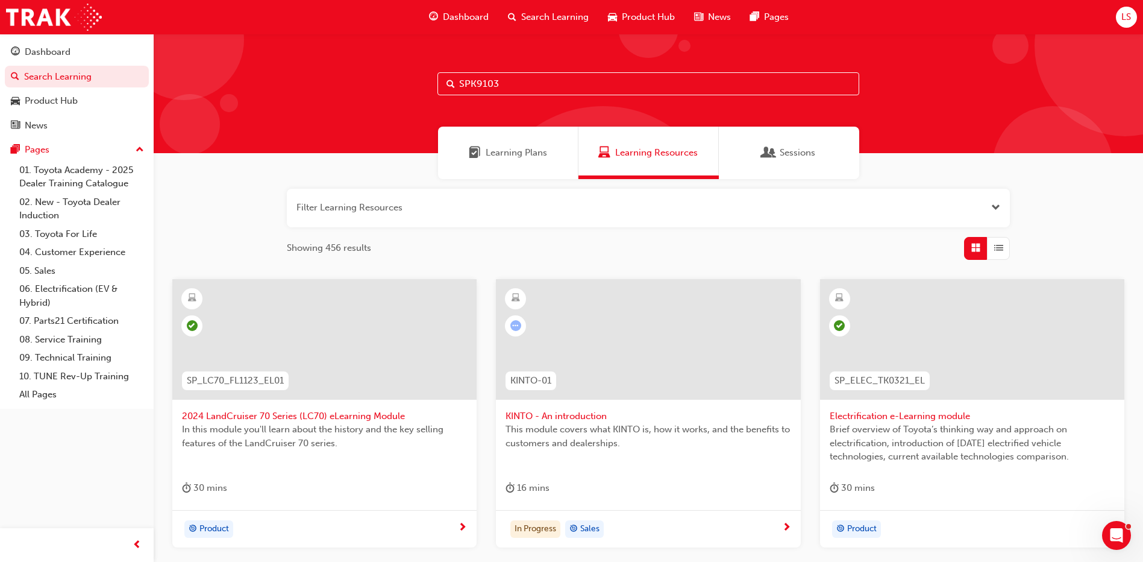
type input "SPK9103"
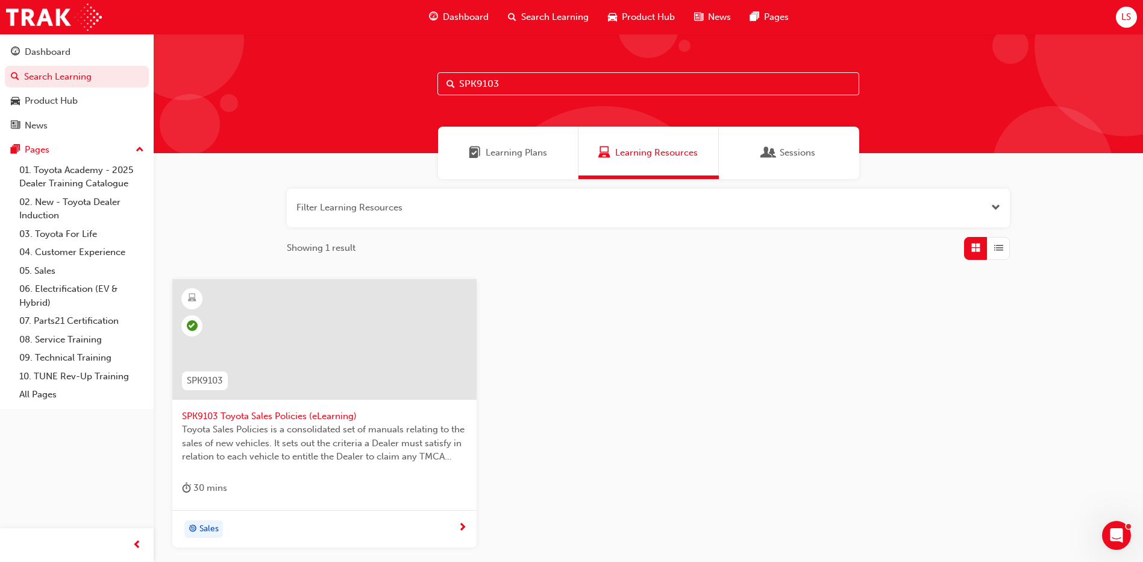
click at [319, 419] on span "SPK9103 Toyota Sales Policies (eLearning)" at bounding box center [324, 416] width 285 height 14
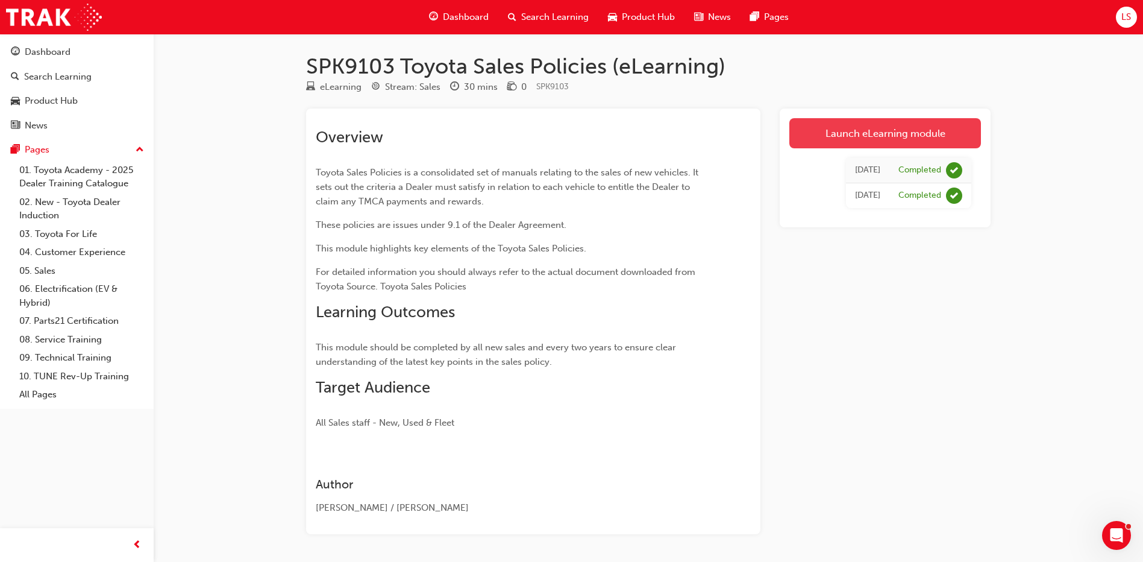
click at [877, 131] on link "Launch eLearning module" at bounding box center [885, 133] width 192 height 30
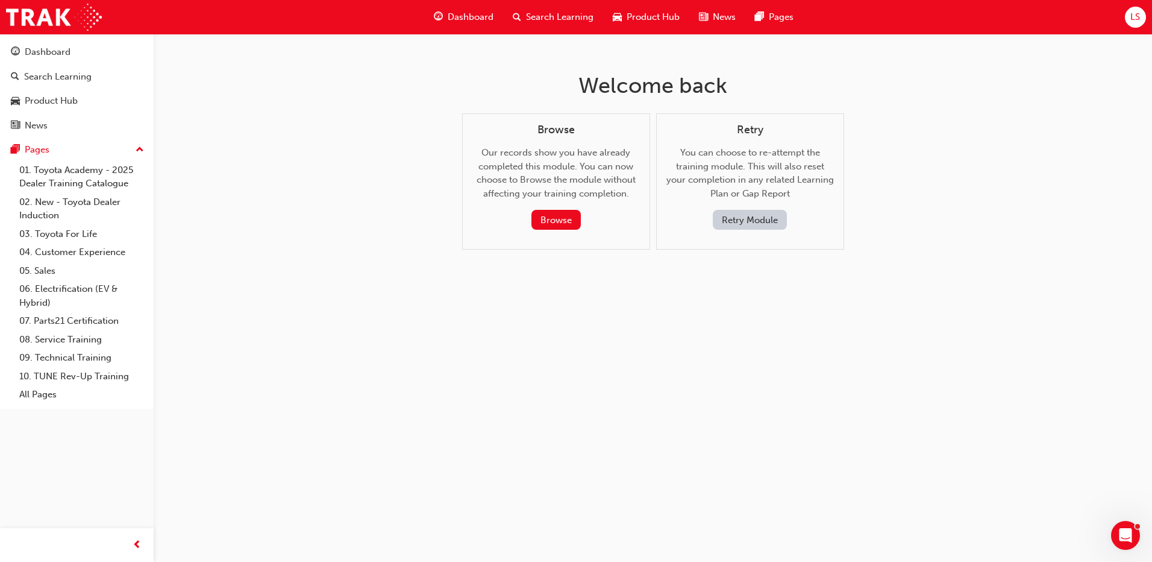
click at [774, 219] on button "Retry Module" at bounding box center [750, 220] width 74 height 20
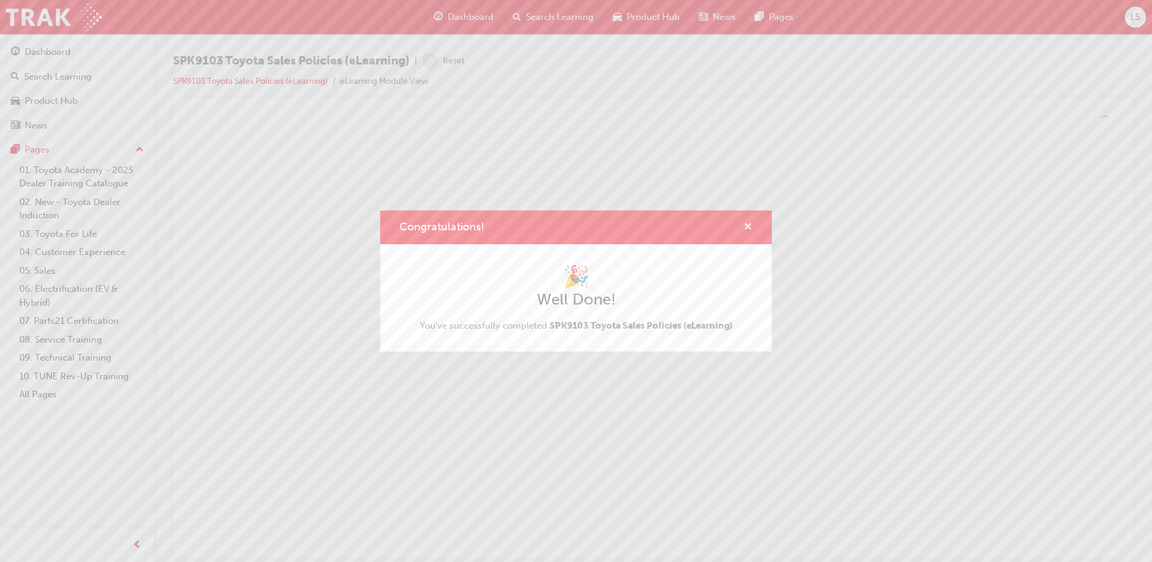
click at [746, 224] on span "cross-icon" at bounding box center [747, 227] width 9 height 11
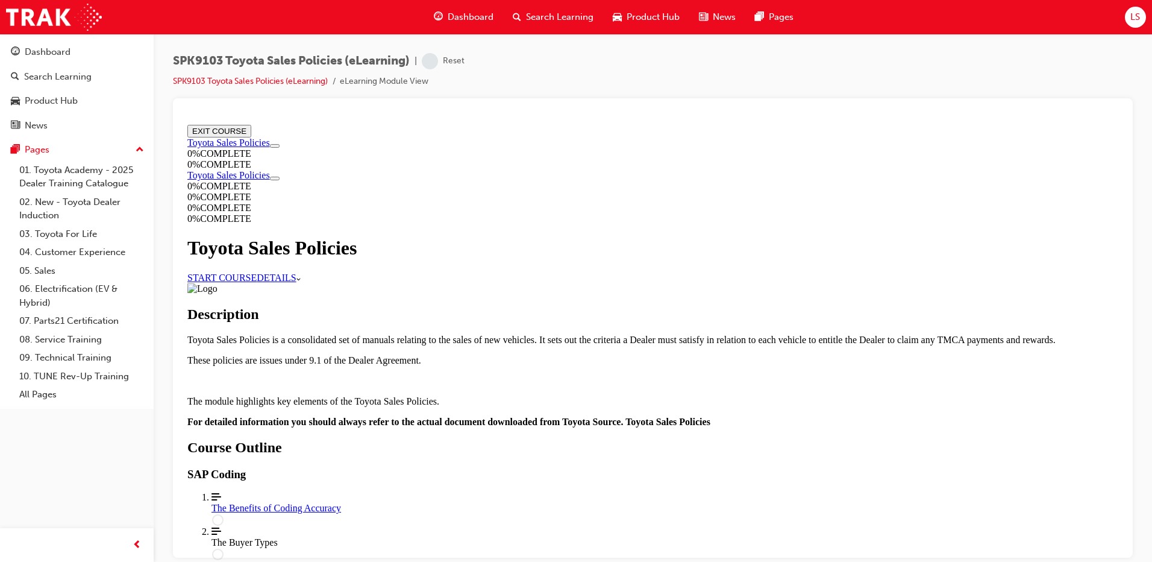
click at [257, 273] on link "START COURSE" at bounding box center [221, 277] width 69 height 10
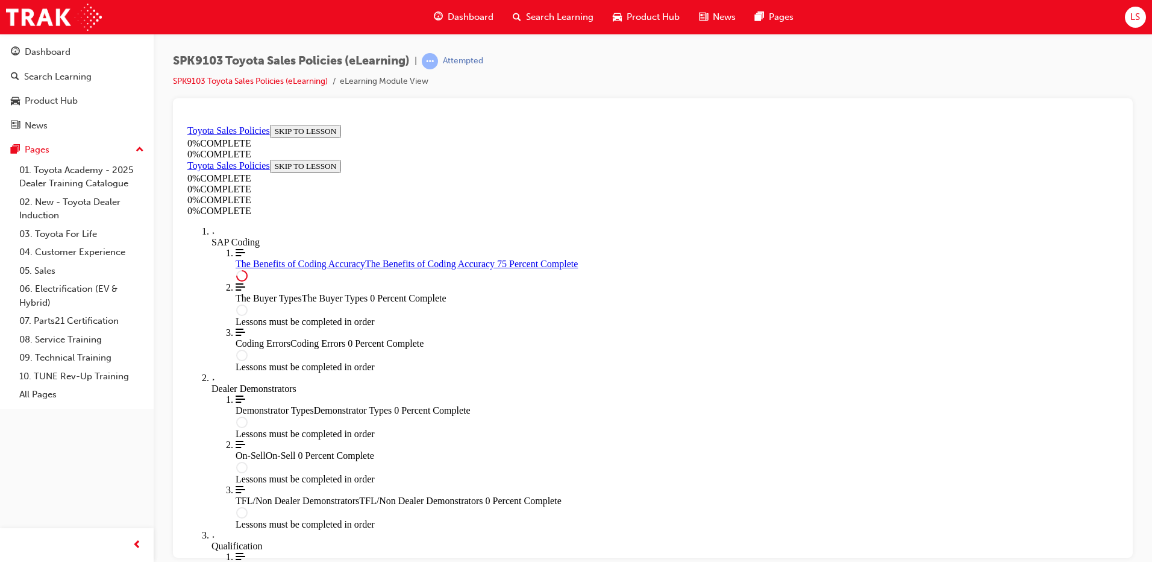
scroll to position [590, 0]
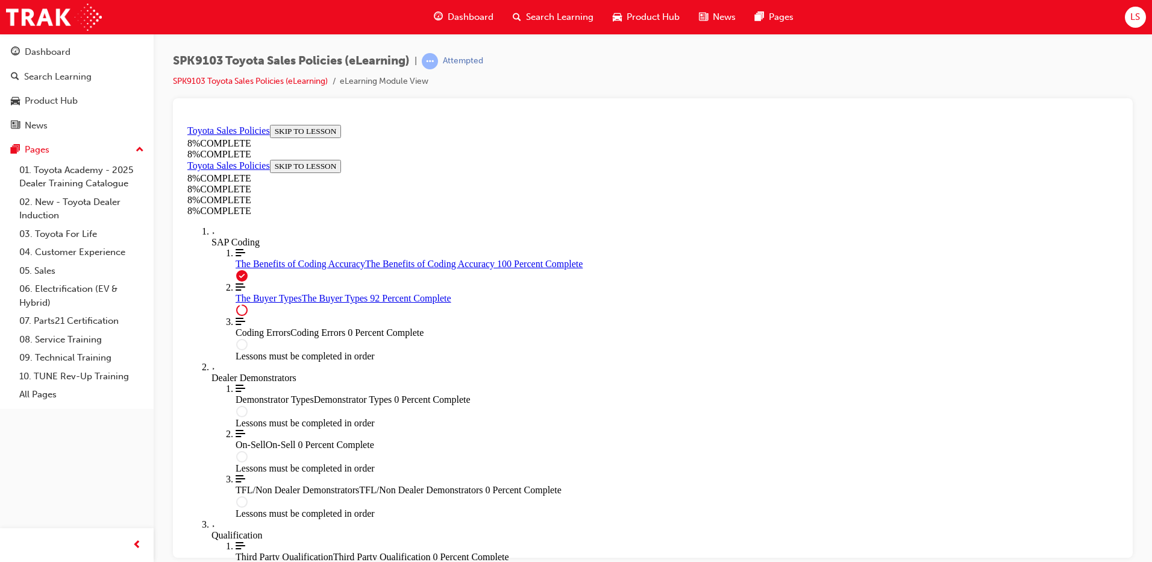
scroll to position [4942, 0]
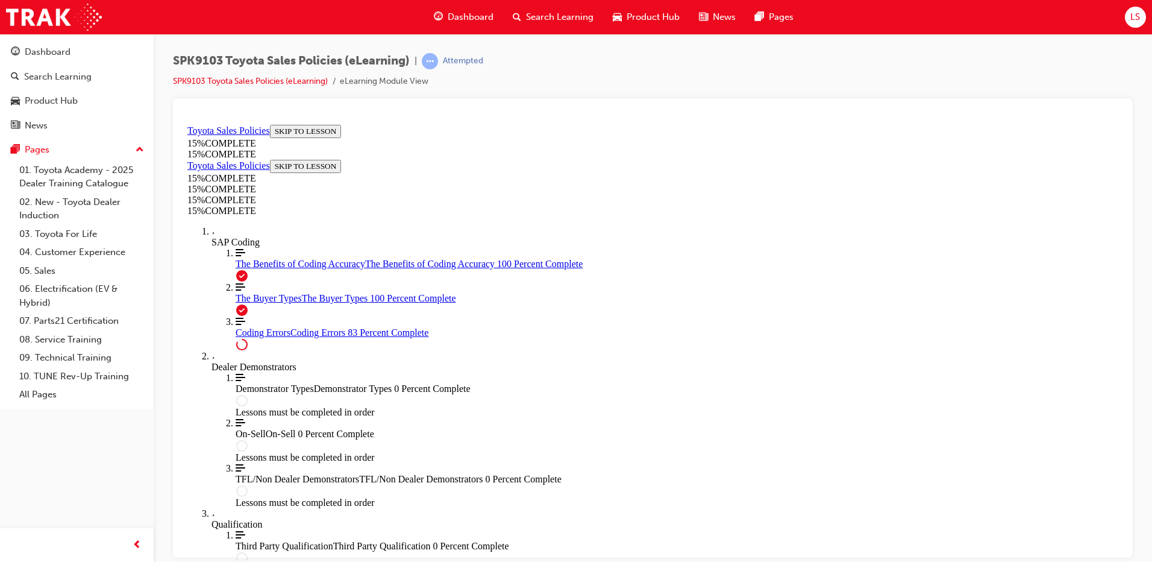
scroll to position [962, 0]
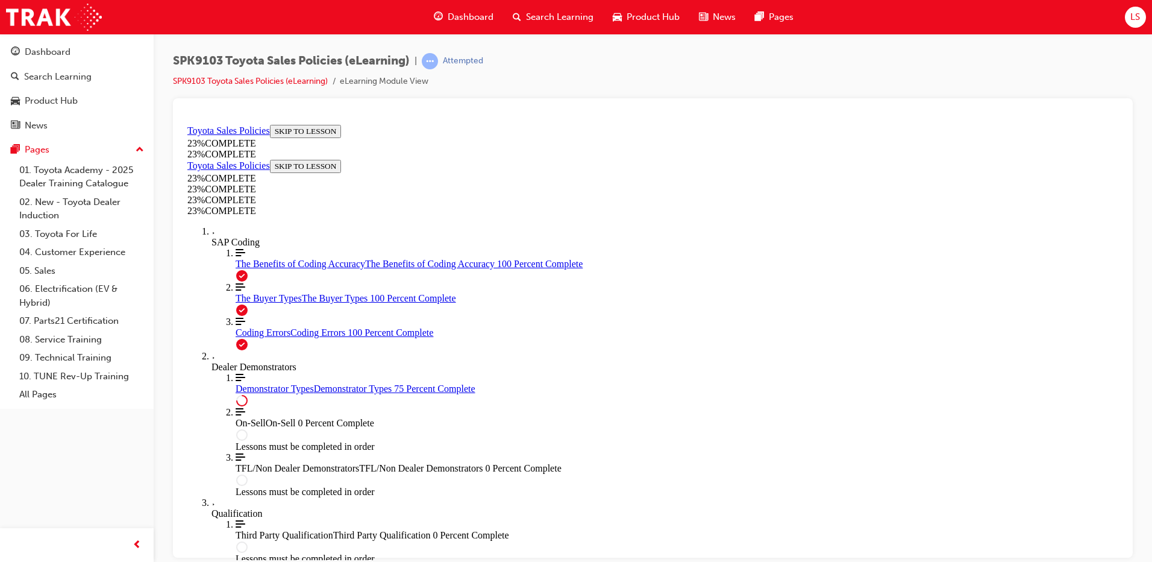
scroll to position [551, 0]
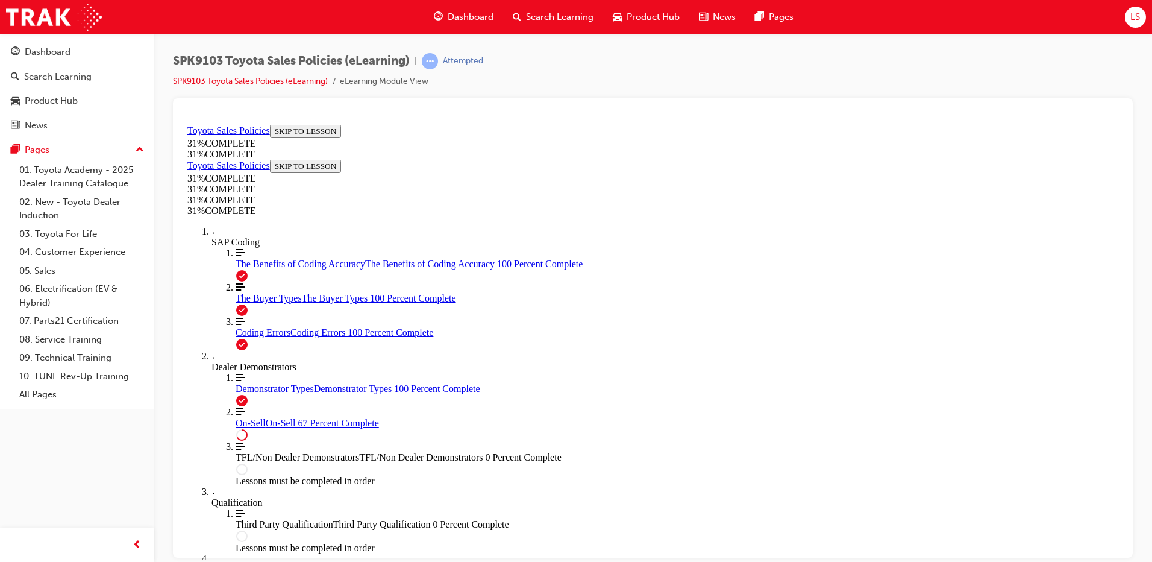
scroll to position [663, 0]
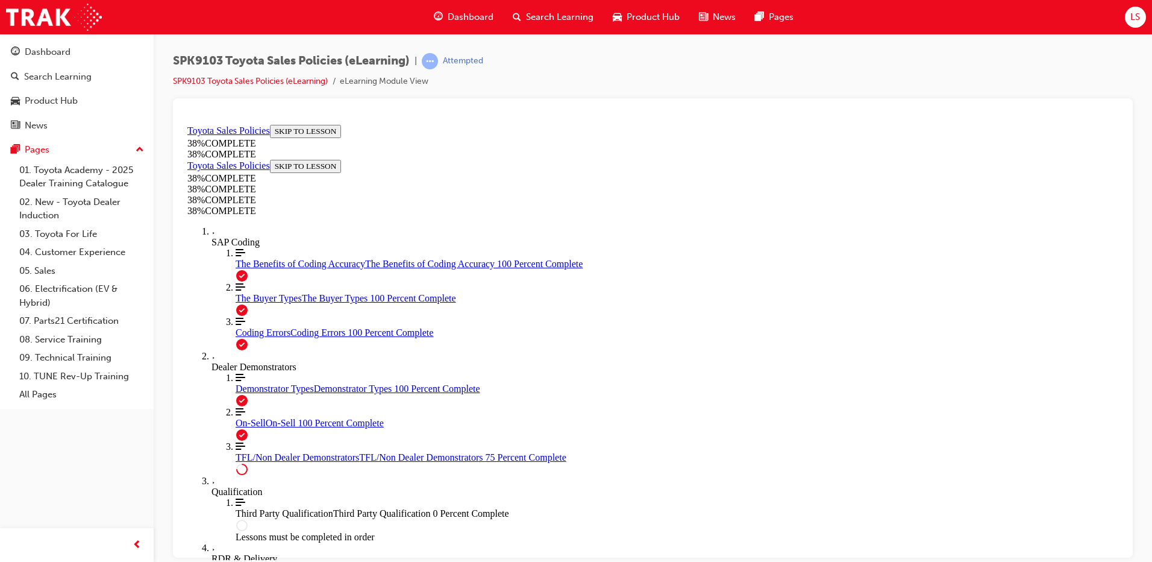
scroll to position [614, 0]
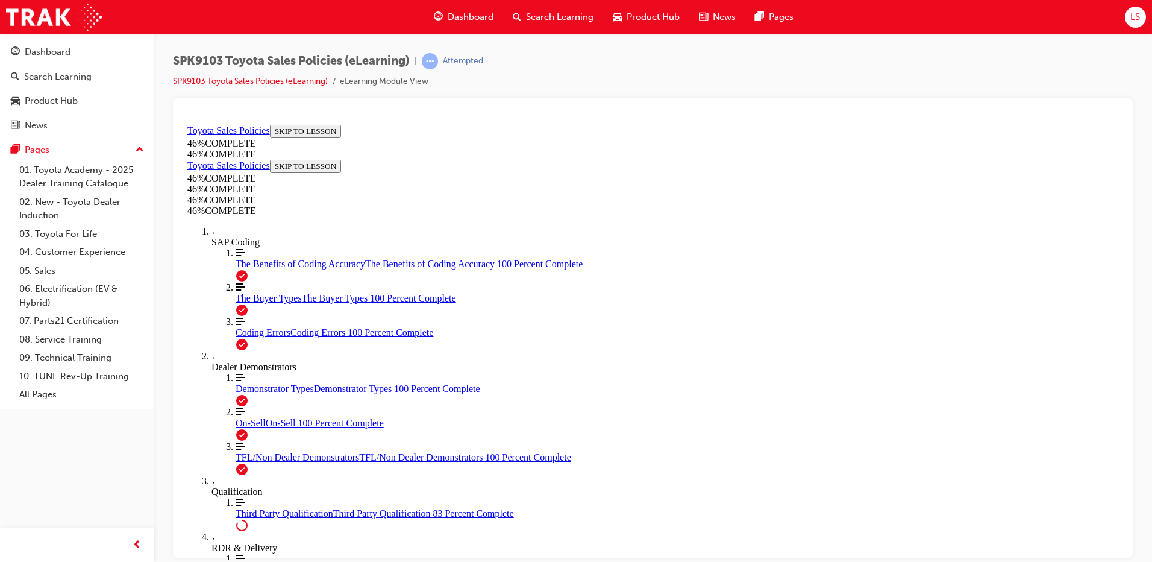
scroll to position [994, 0]
